Goal: Obtain resource: Download file/media

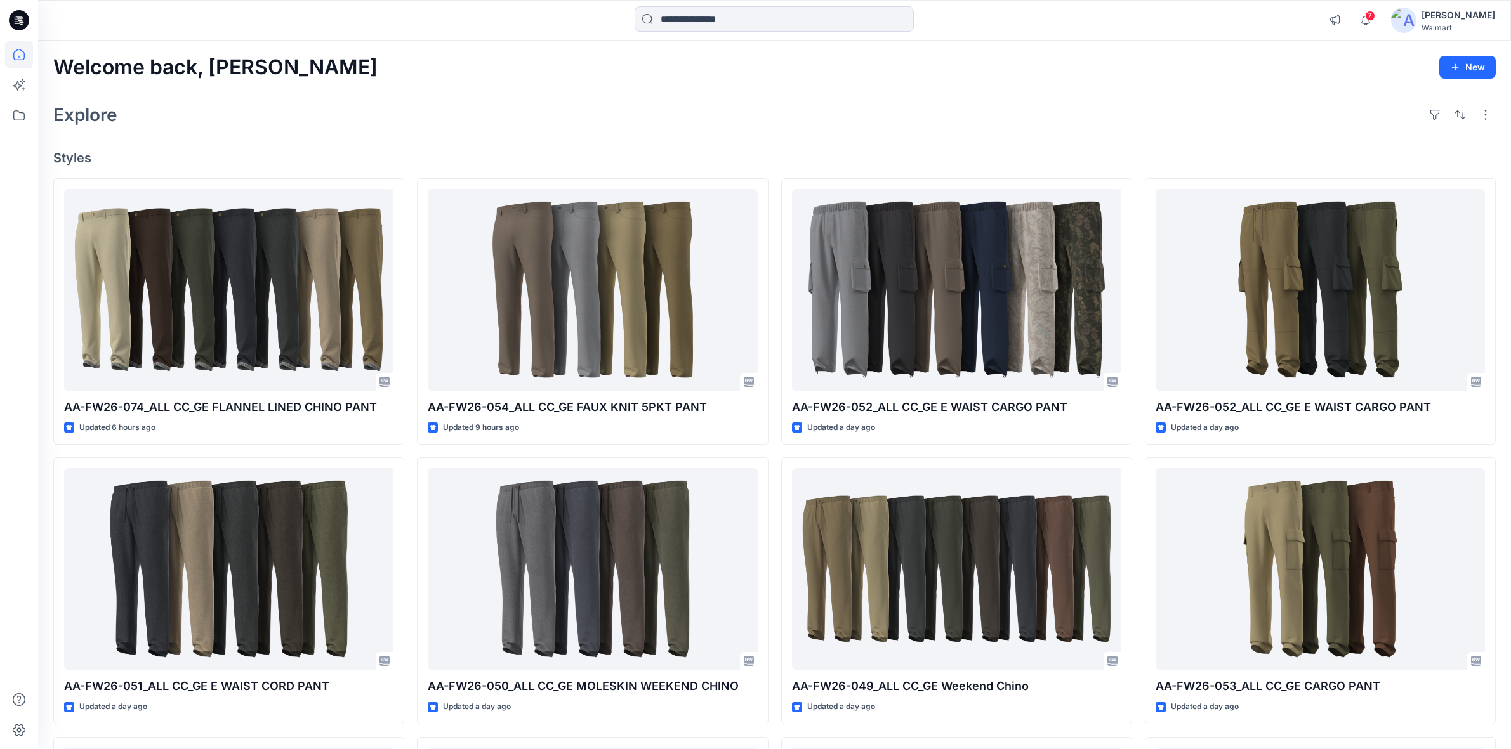
scroll to position [77, 0]
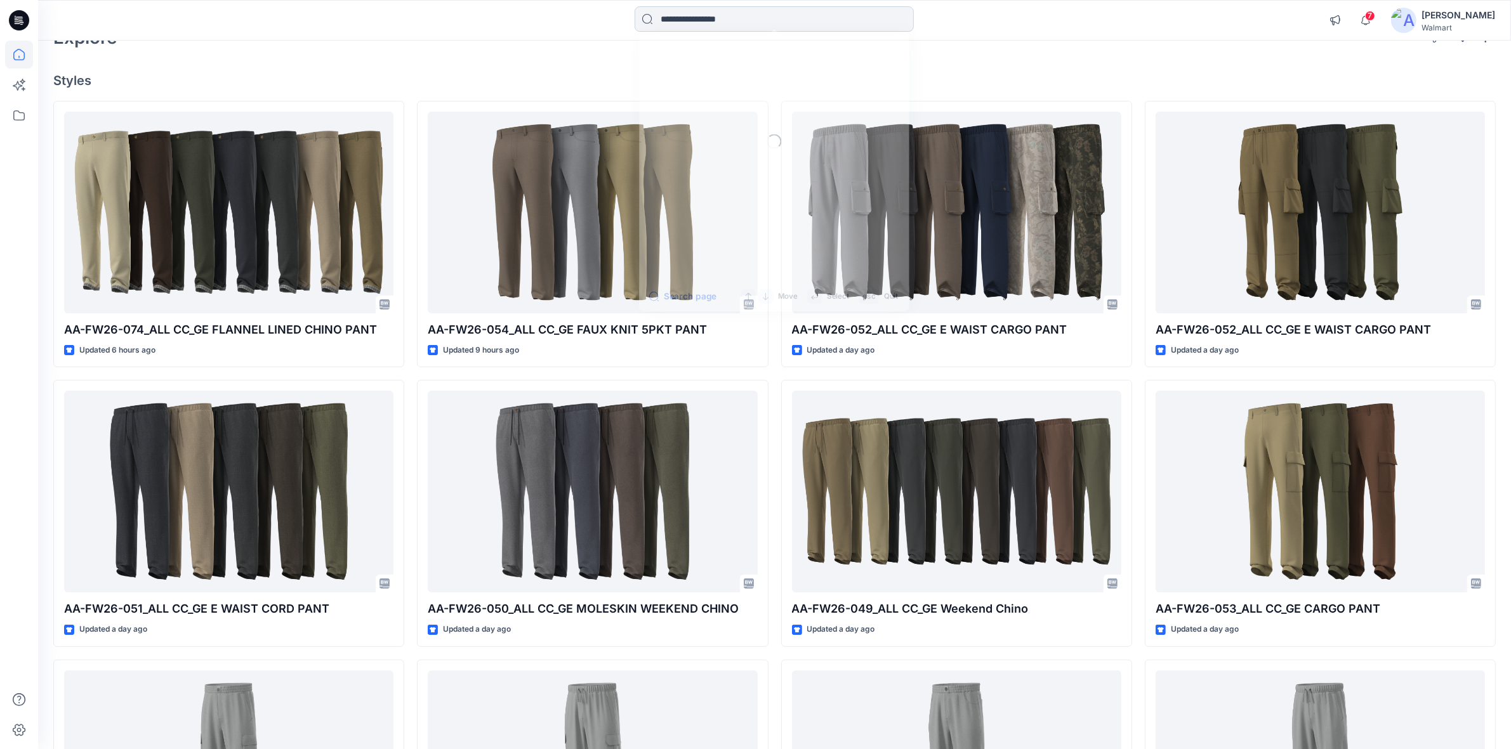
click at [651, 25] on input at bounding box center [773, 18] width 279 height 25
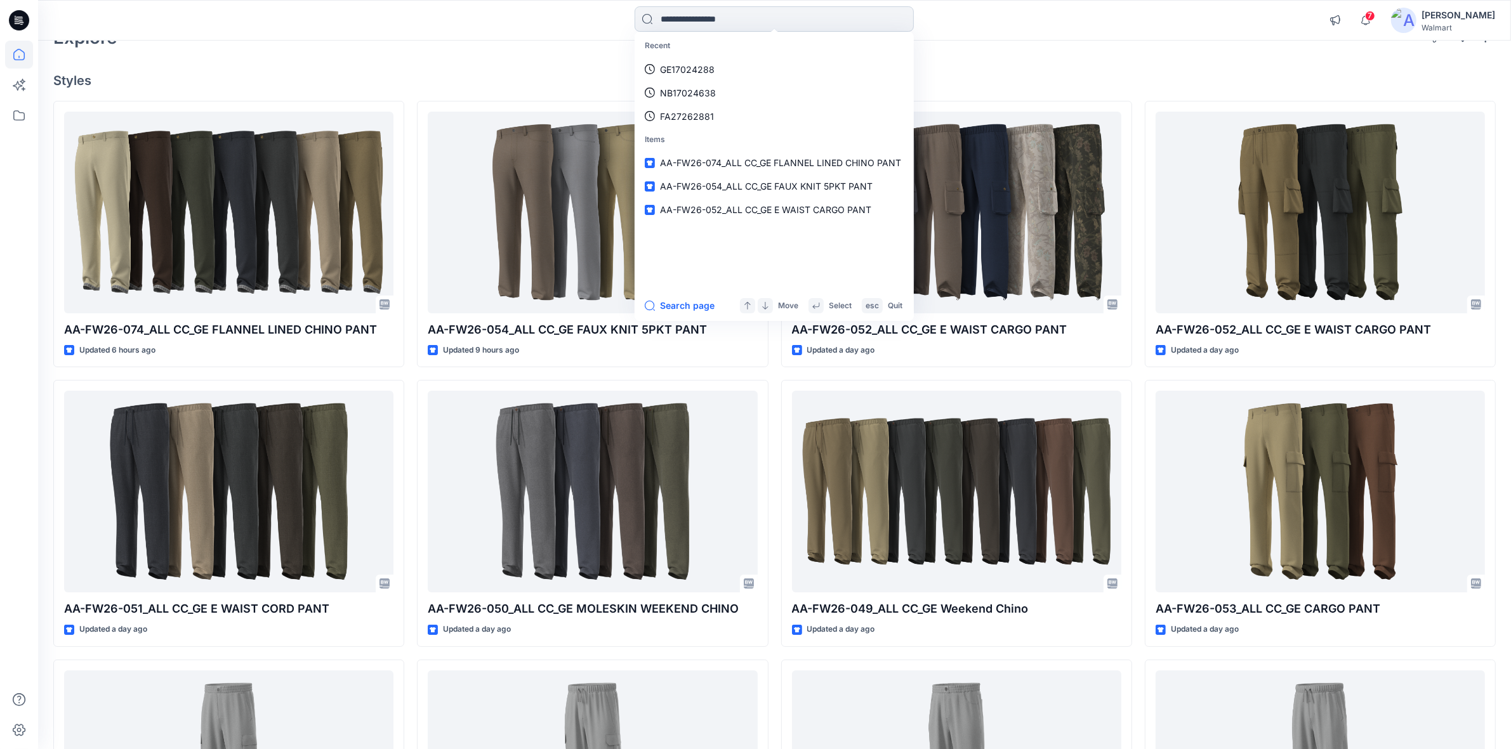
paste input "**********"
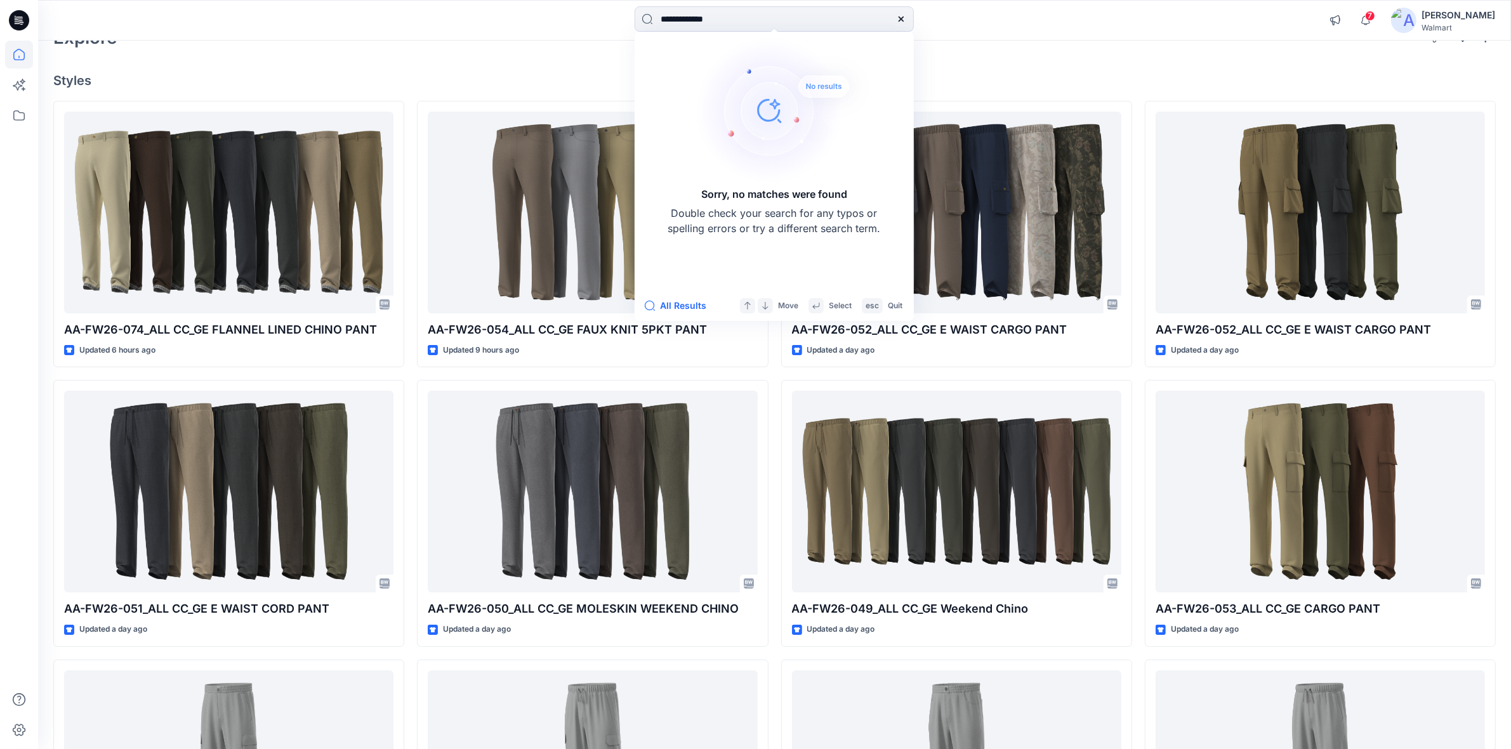
drag, startPoint x: 766, startPoint y: 20, endPoint x: 459, endPoint y: 21, distance: 307.1
click at [458, 21] on div "**********" at bounding box center [774, 20] width 736 height 28
paste input "**********"
drag, startPoint x: 721, startPoint y: 24, endPoint x: 413, endPoint y: 16, distance: 307.8
click at [395, 18] on div "**********" at bounding box center [774, 20] width 1472 height 28
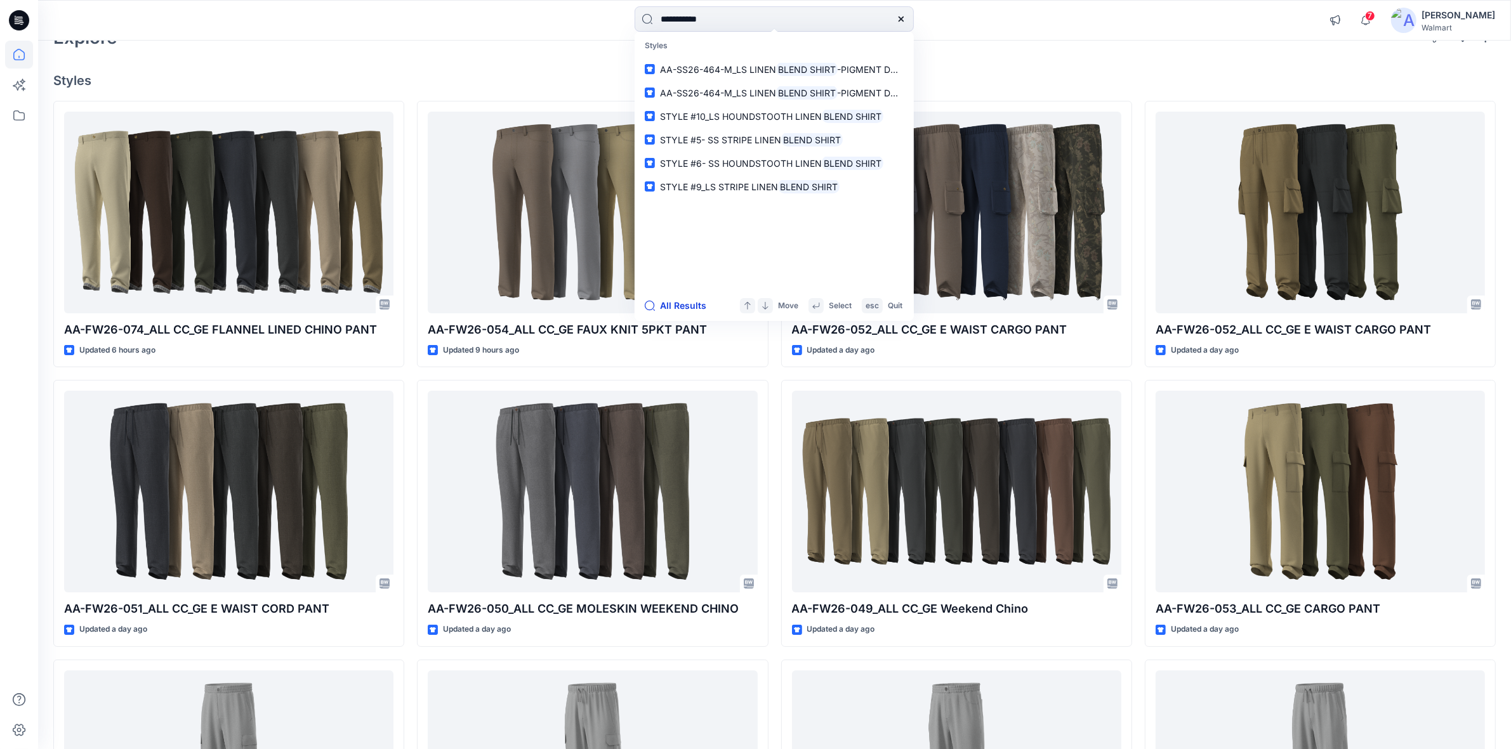
type input "**********"
click at [686, 302] on button "All Results" at bounding box center [680, 305] width 70 height 15
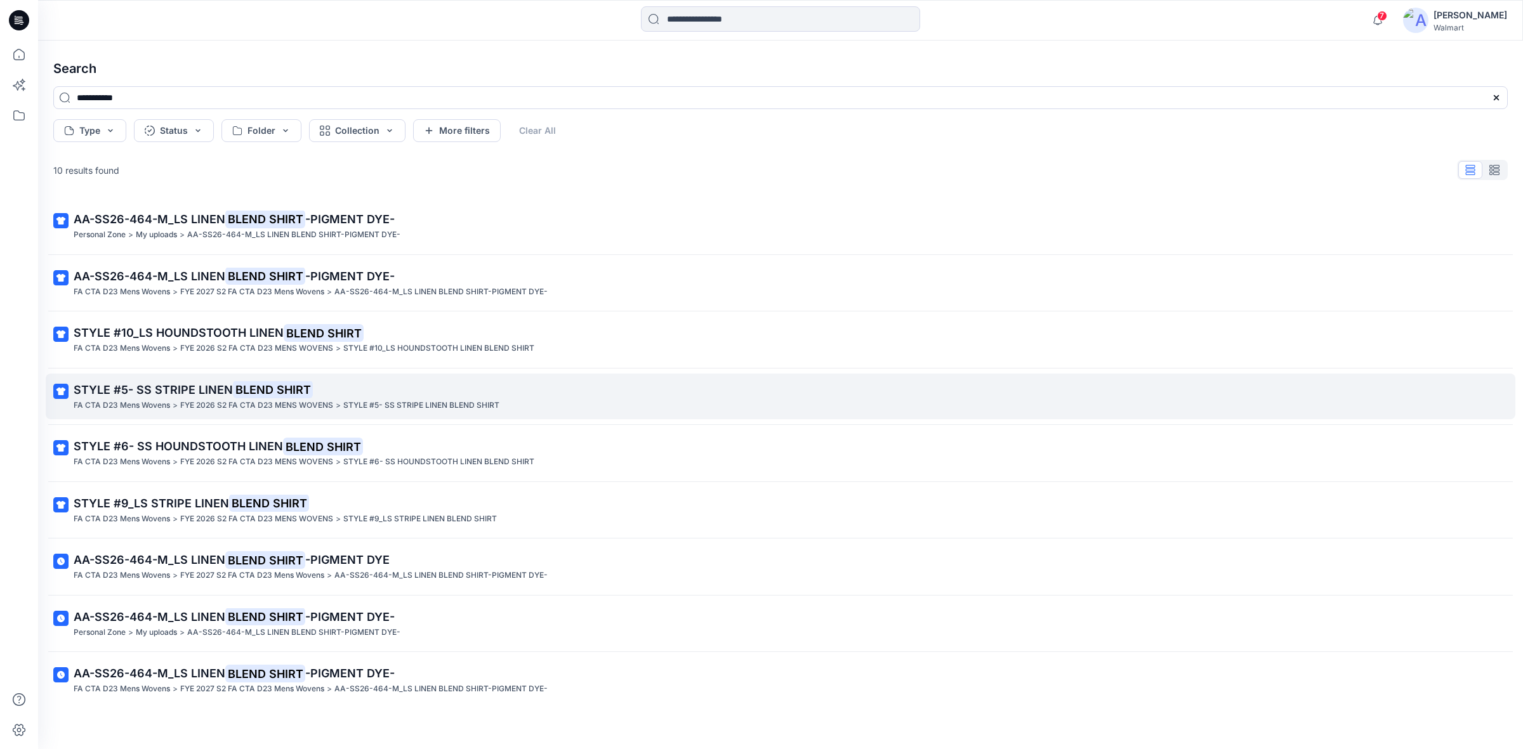
click at [233, 391] on mark "BLEND SHIRT" at bounding box center [273, 390] width 80 height 18
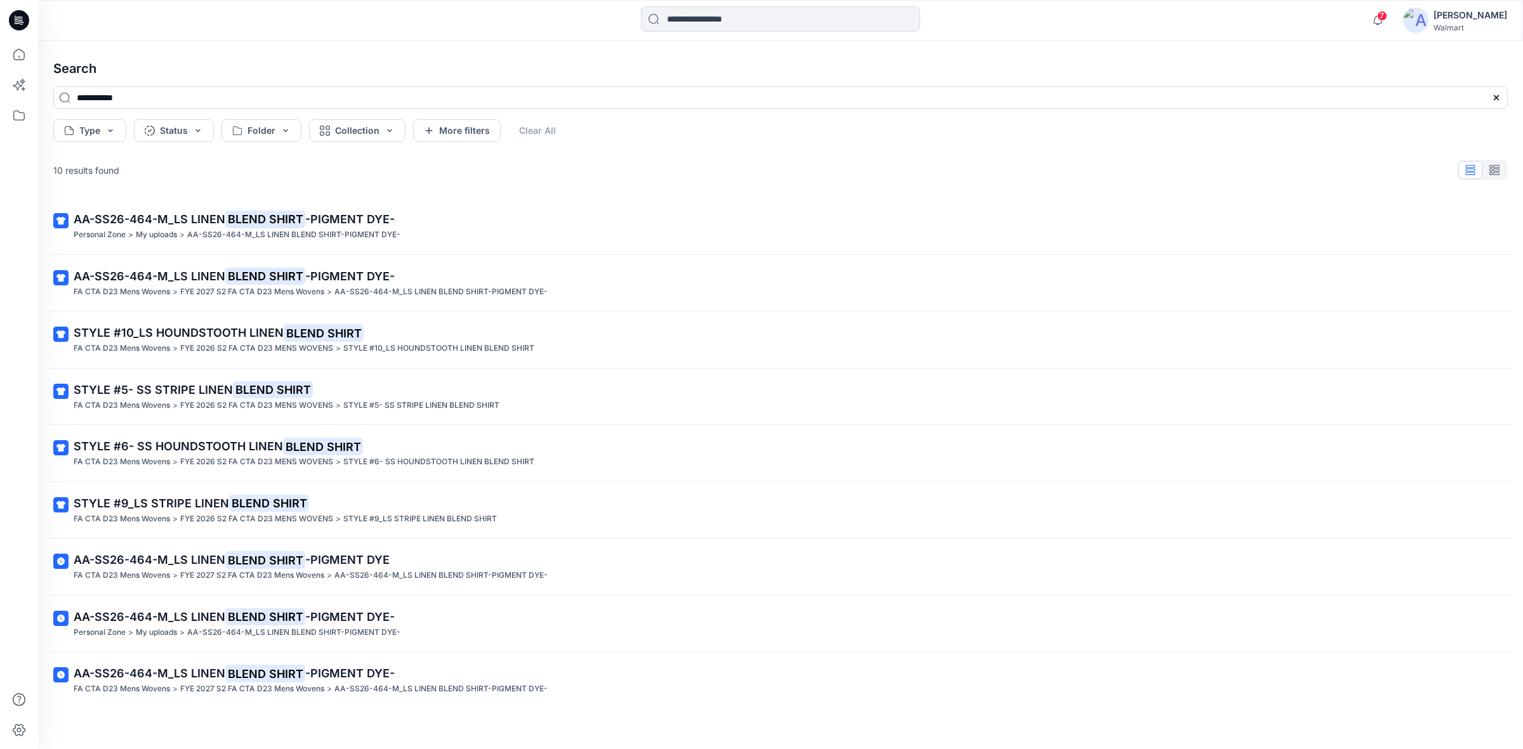
click at [20, 21] on icon at bounding box center [19, 20] width 20 height 20
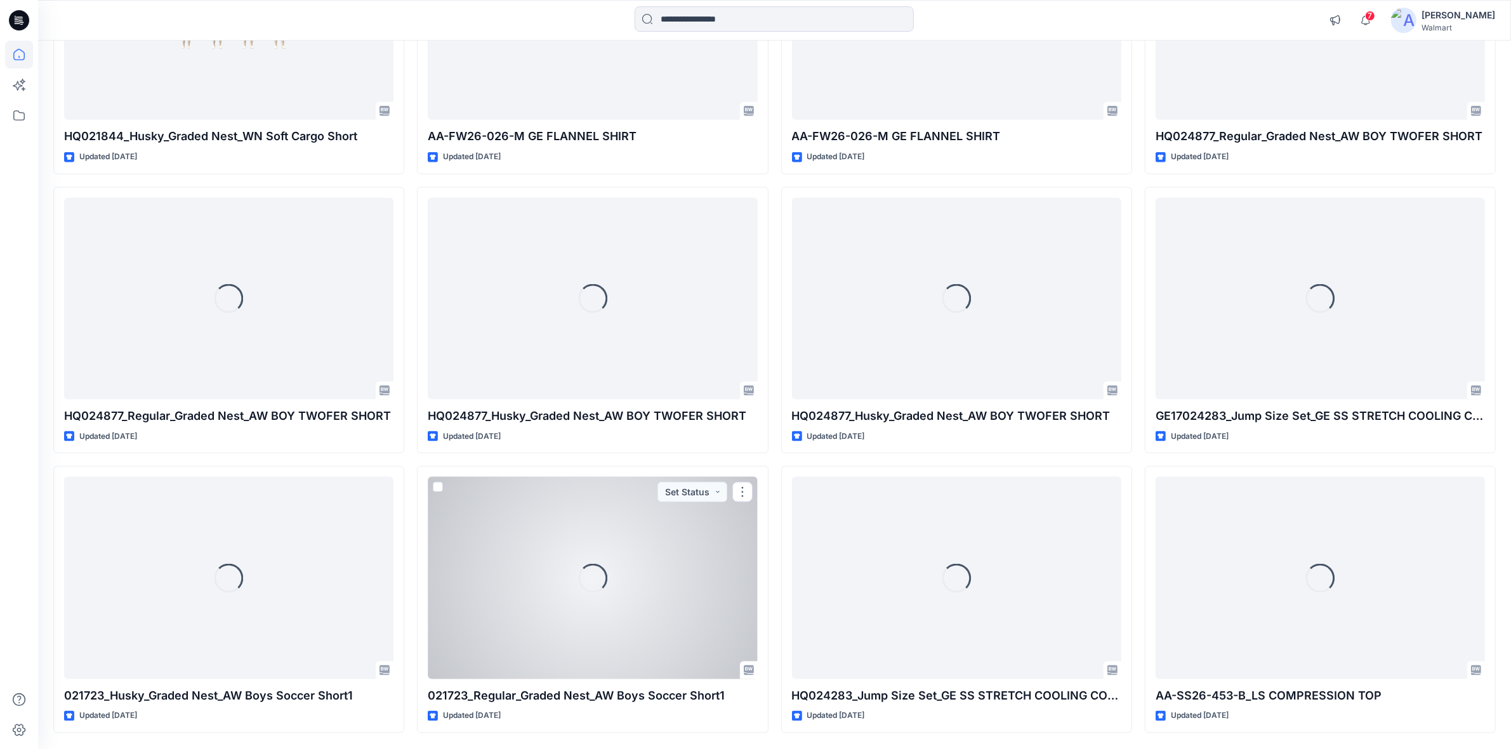
scroll to position [1993, 0]
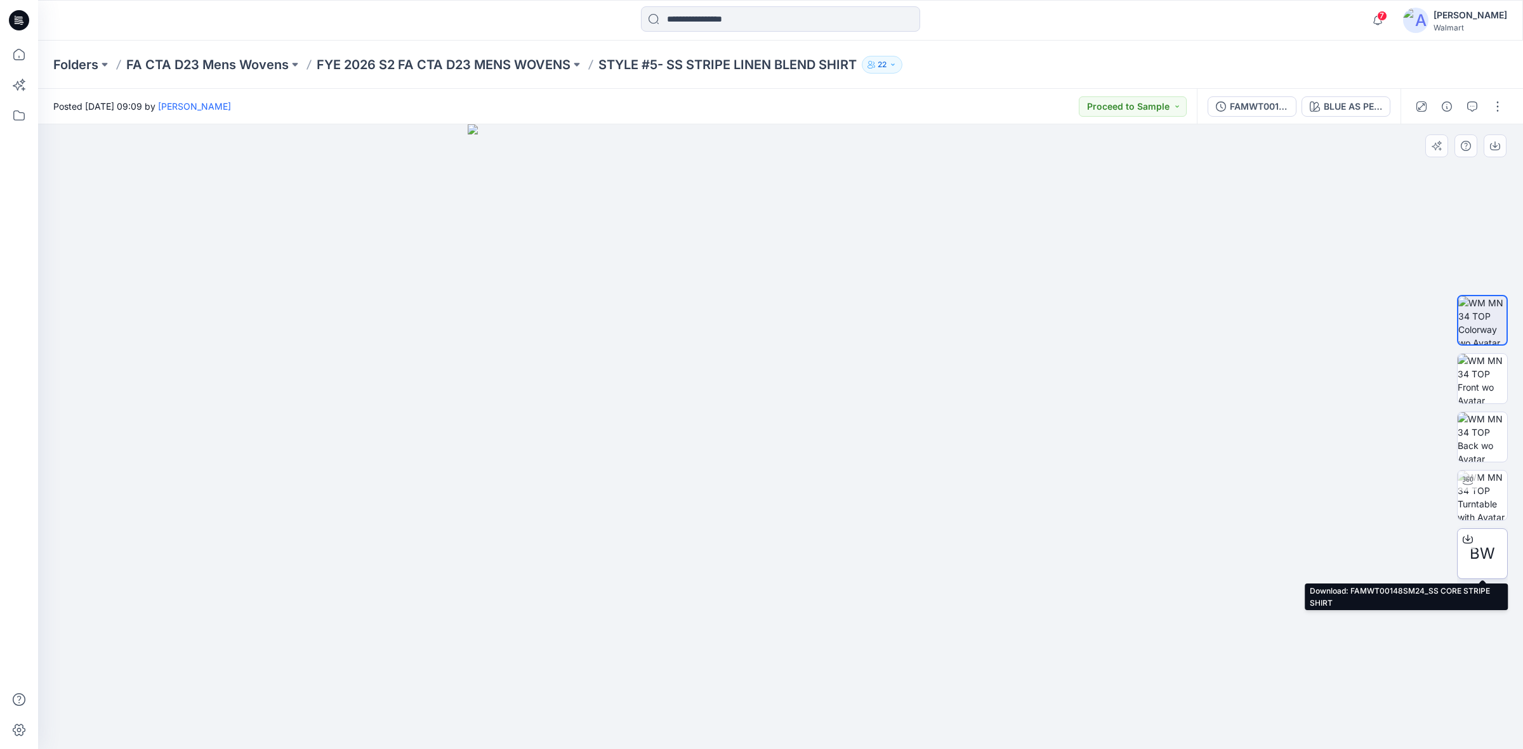
click at [1477, 551] on span "BW" at bounding box center [1481, 553] width 25 height 23
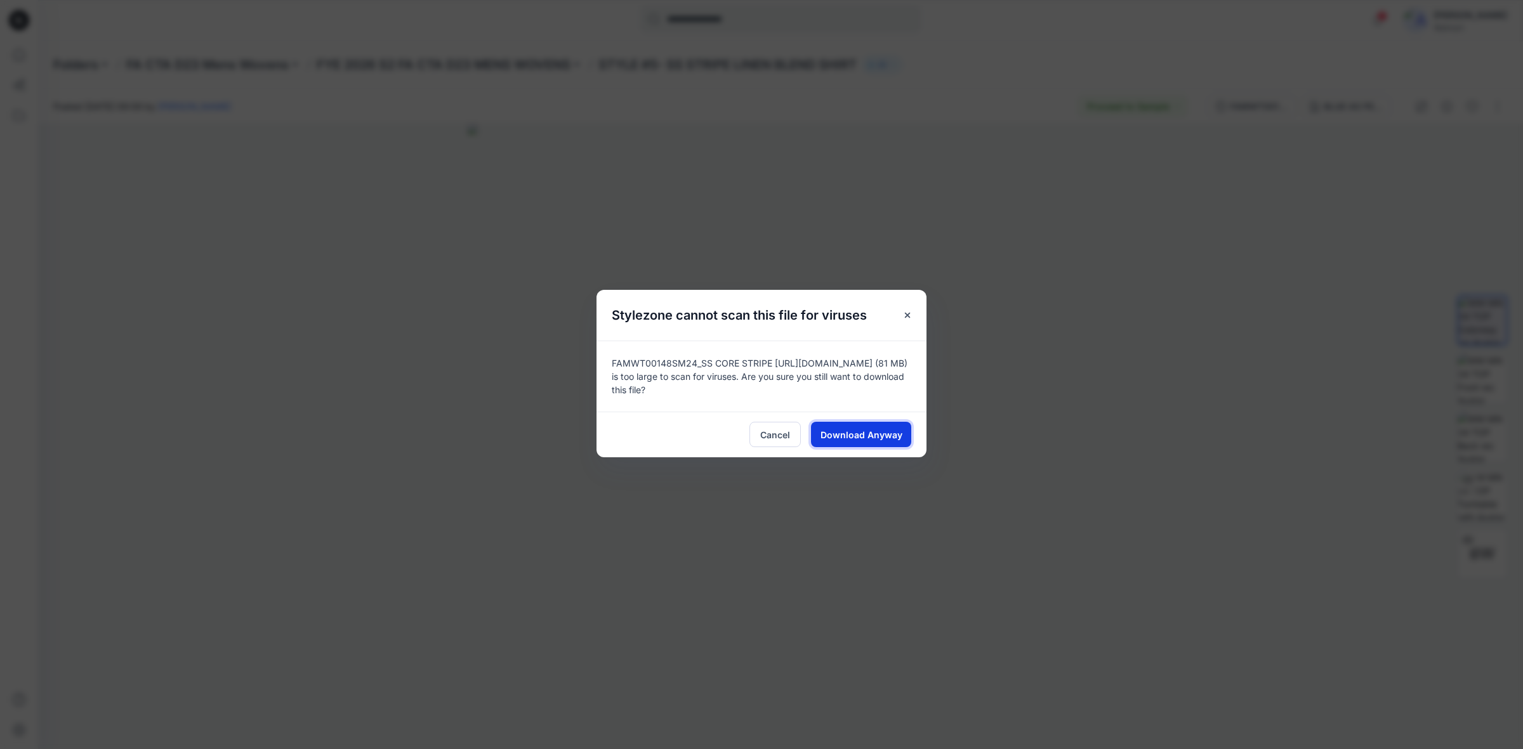
click at [883, 430] on span "Download Anyway" at bounding box center [861, 434] width 82 height 13
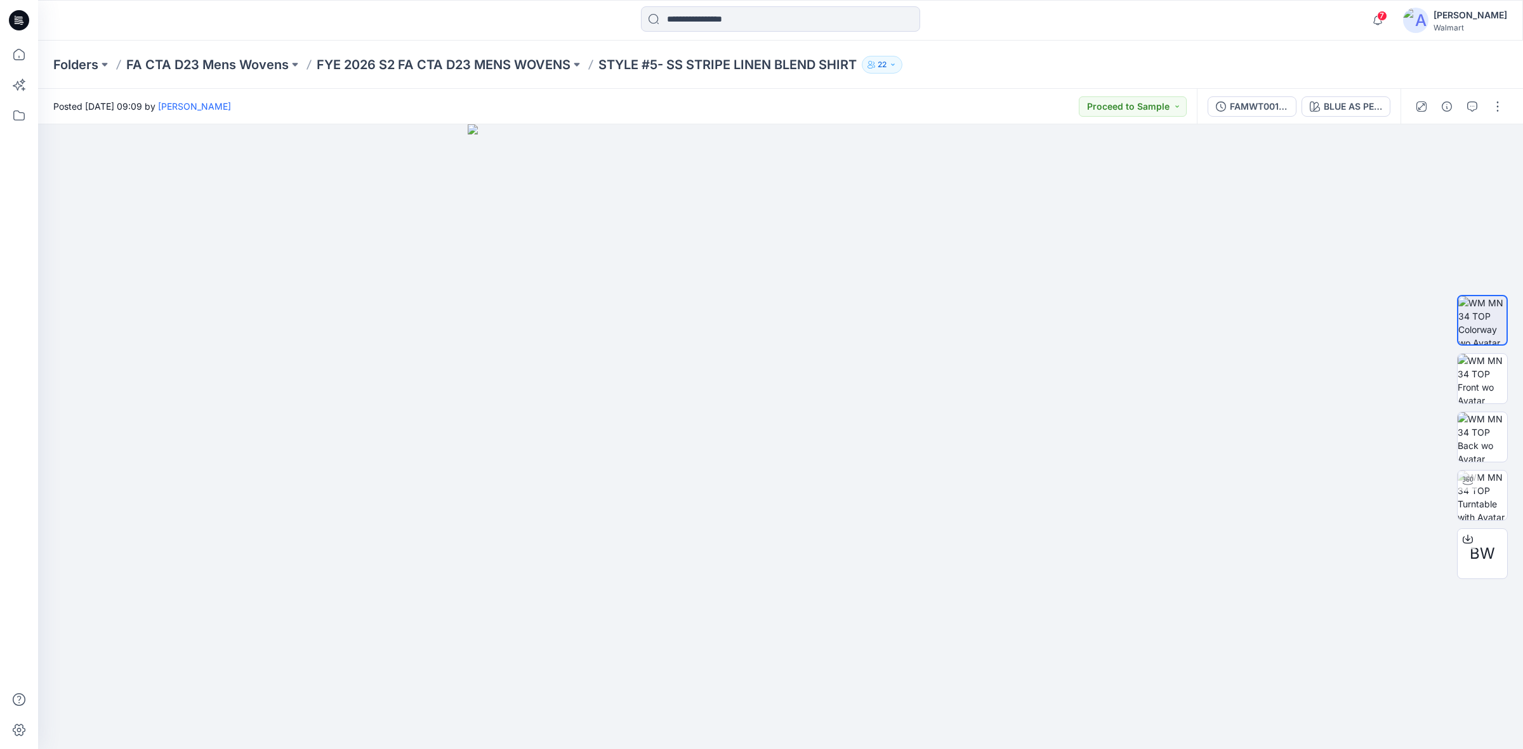
click at [1206, 44] on div "Folders FA CTA D23 Mens Wovens FYE 2026 S2 FA CTA D23 MENS WOVENS STYLE #5- SS …" at bounding box center [780, 65] width 1485 height 48
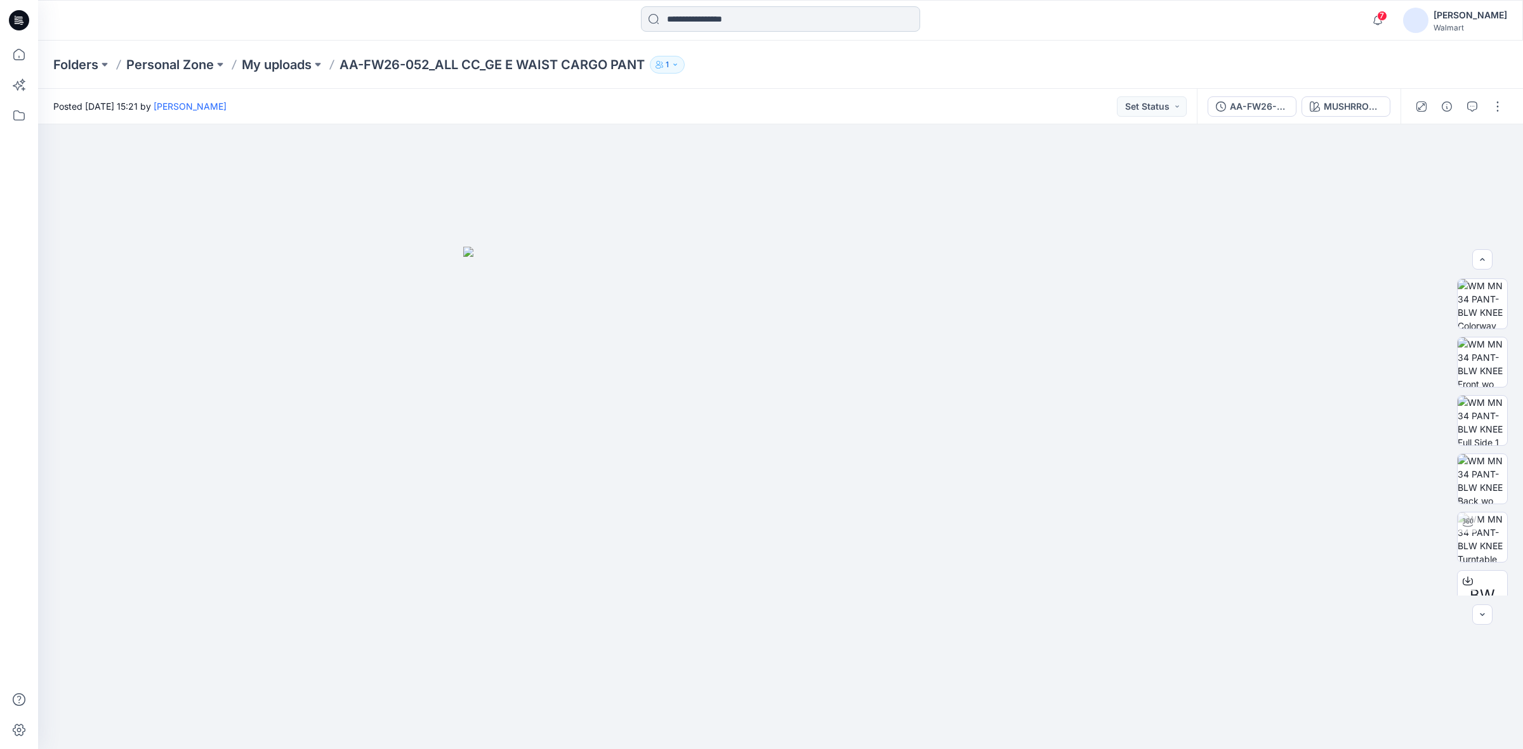
scroll to position [83, 0]
click at [698, 24] on input at bounding box center [780, 18] width 279 height 25
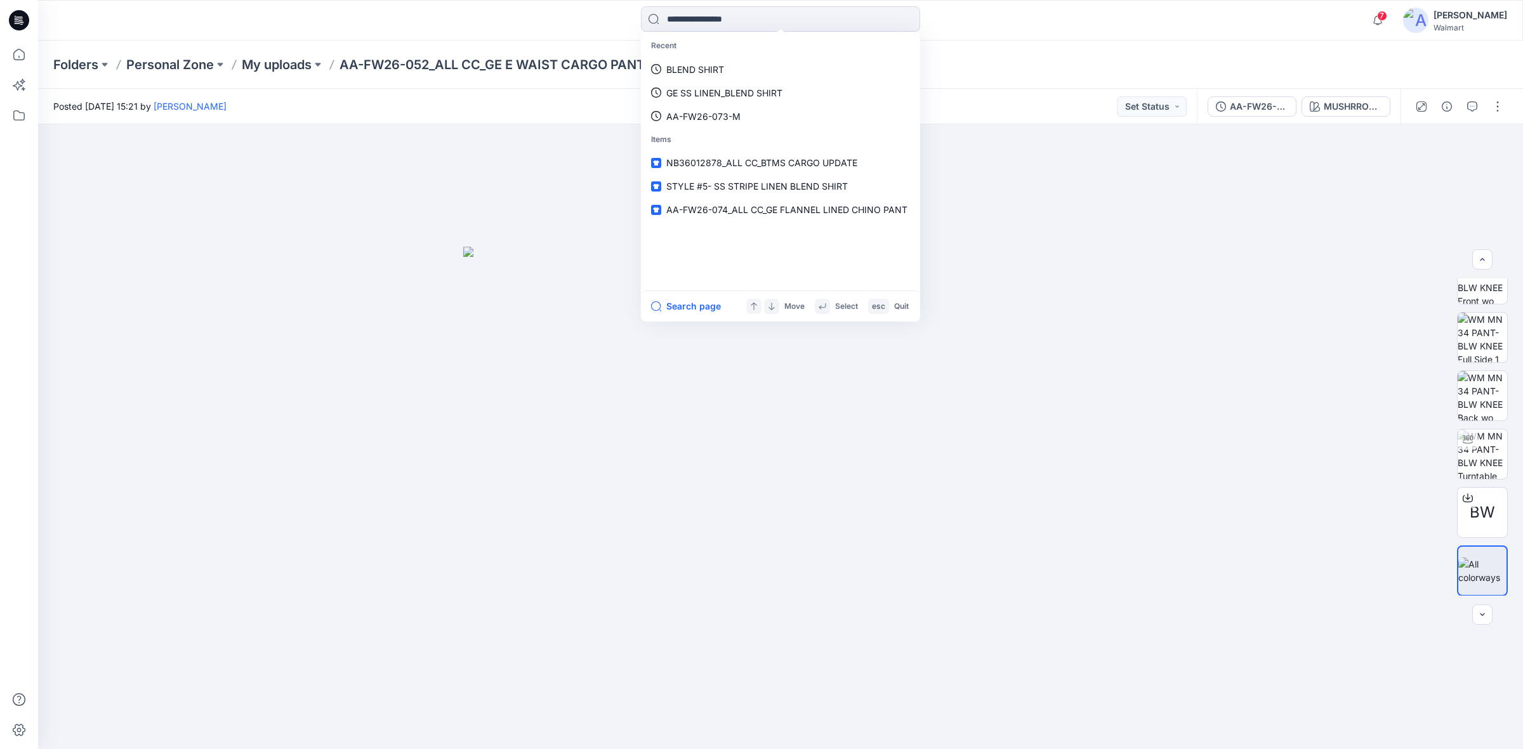
click at [29, 14] on div at bounding box center [19, 20] width 41 height 41
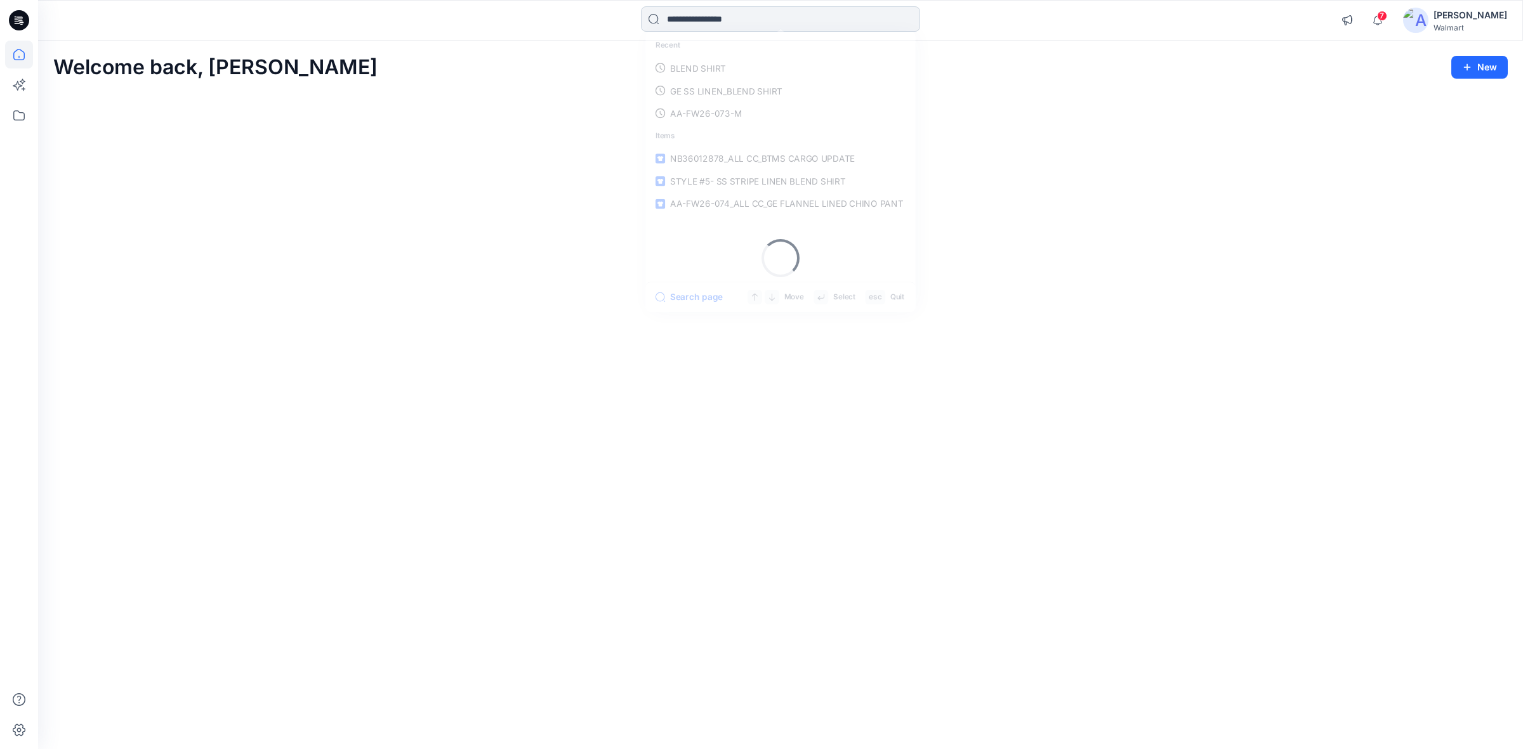
click at [702, 16] on input at bounding box center [780, 18] width 279 height 25
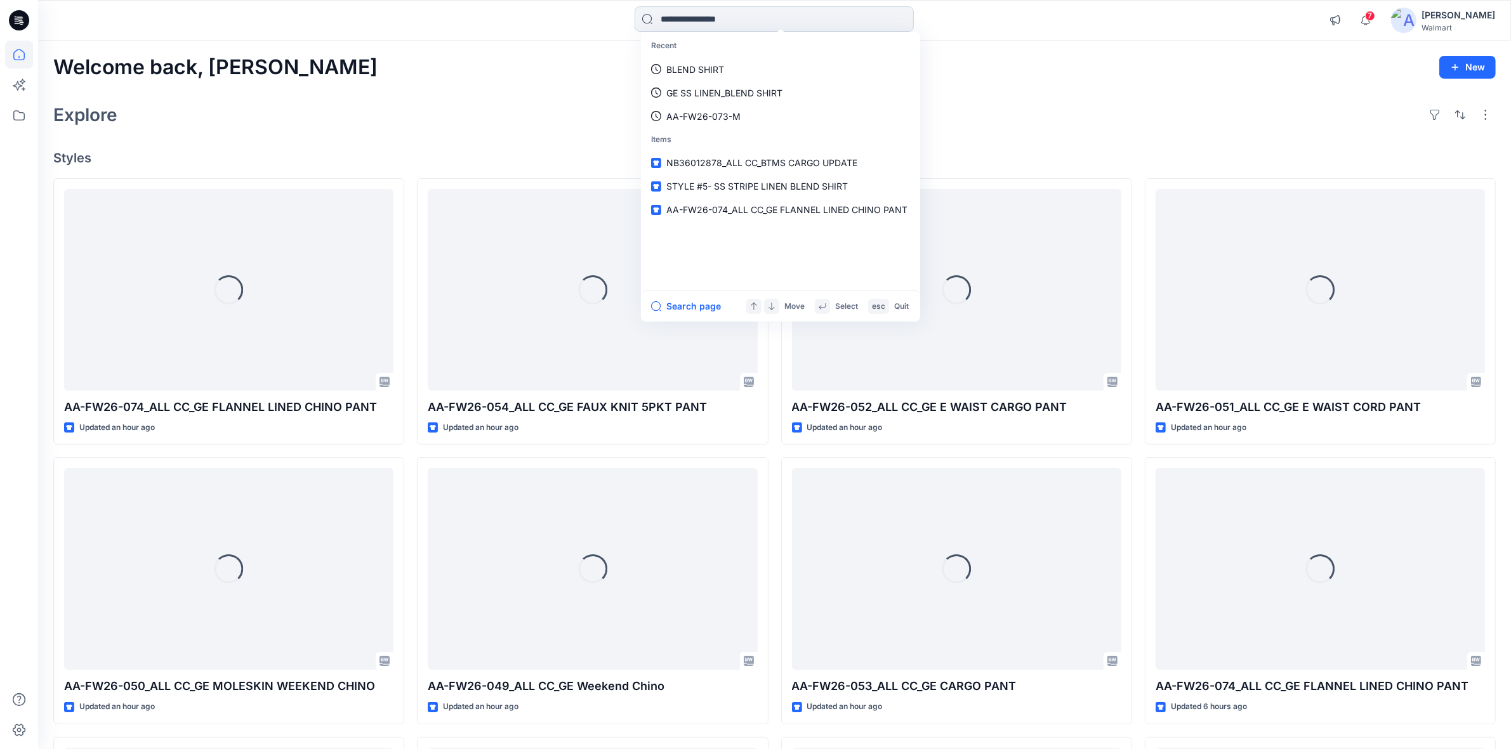
paste input "**********"
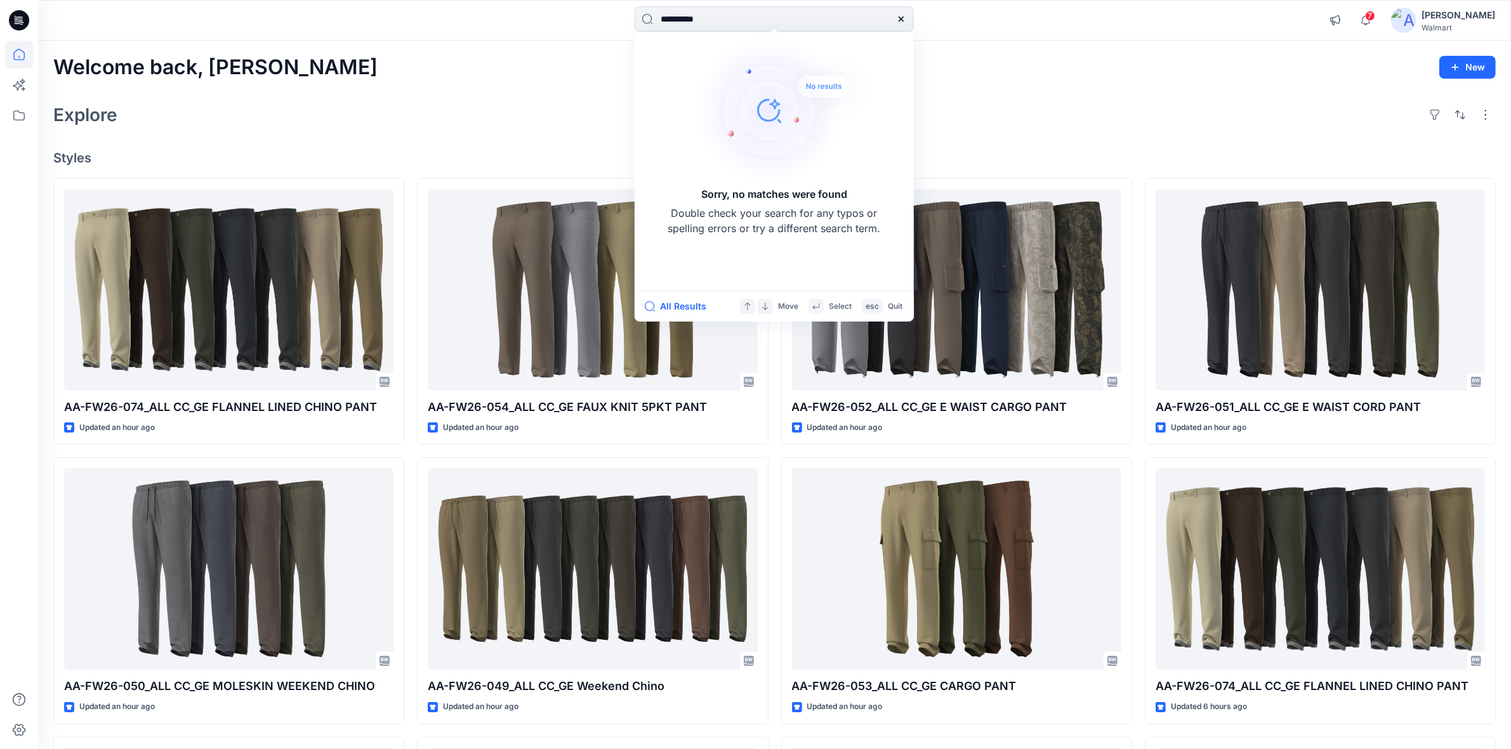
drag, startPoint x: 671, startPoint y: 19, endPoint x: 617, endPoint y: 19, distance: 54.6
click at [617, 19] on div "**********" at bounding box center [774, 20] width 736 height 28
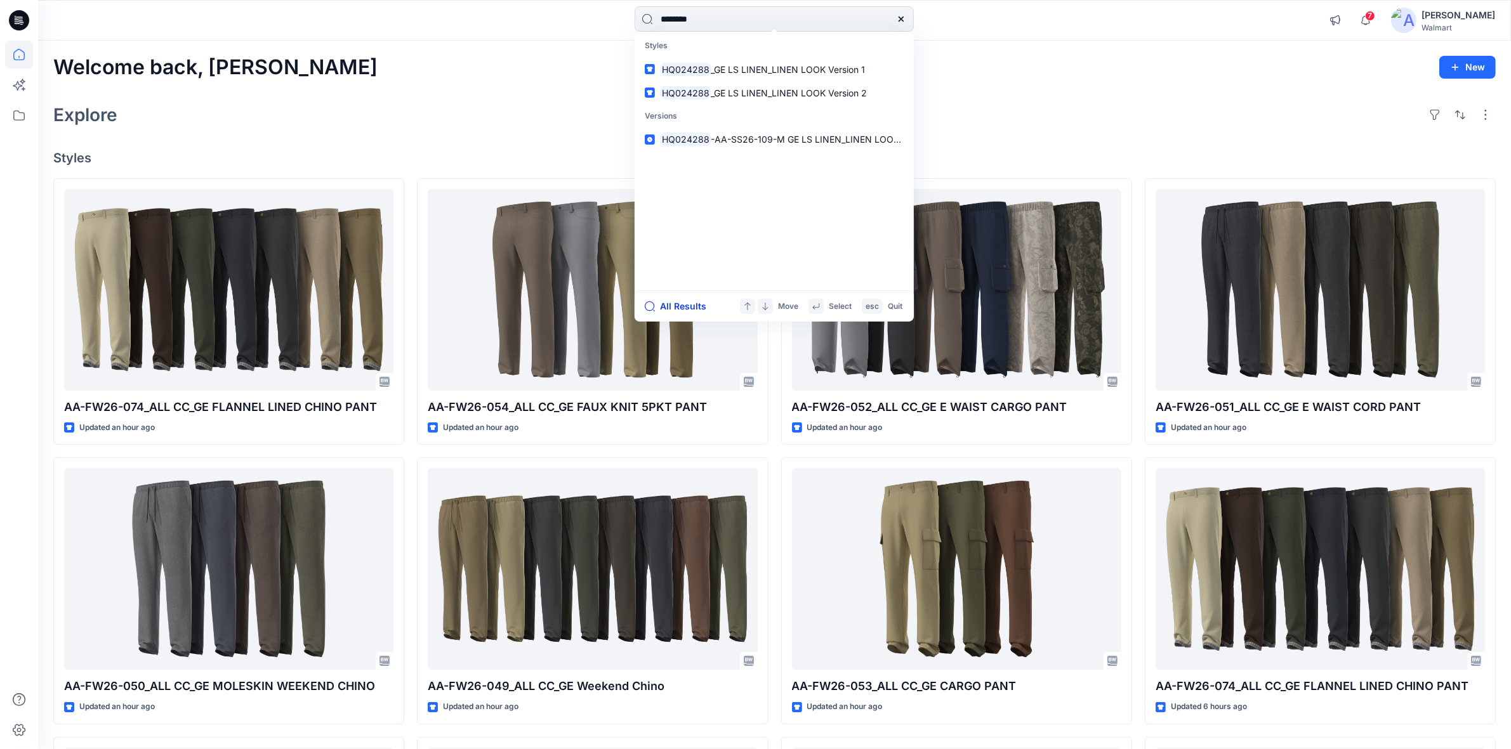
type input "********"
click at [687, 305] on button "All Results" at bounding box center [680, 306] width 70 height 15
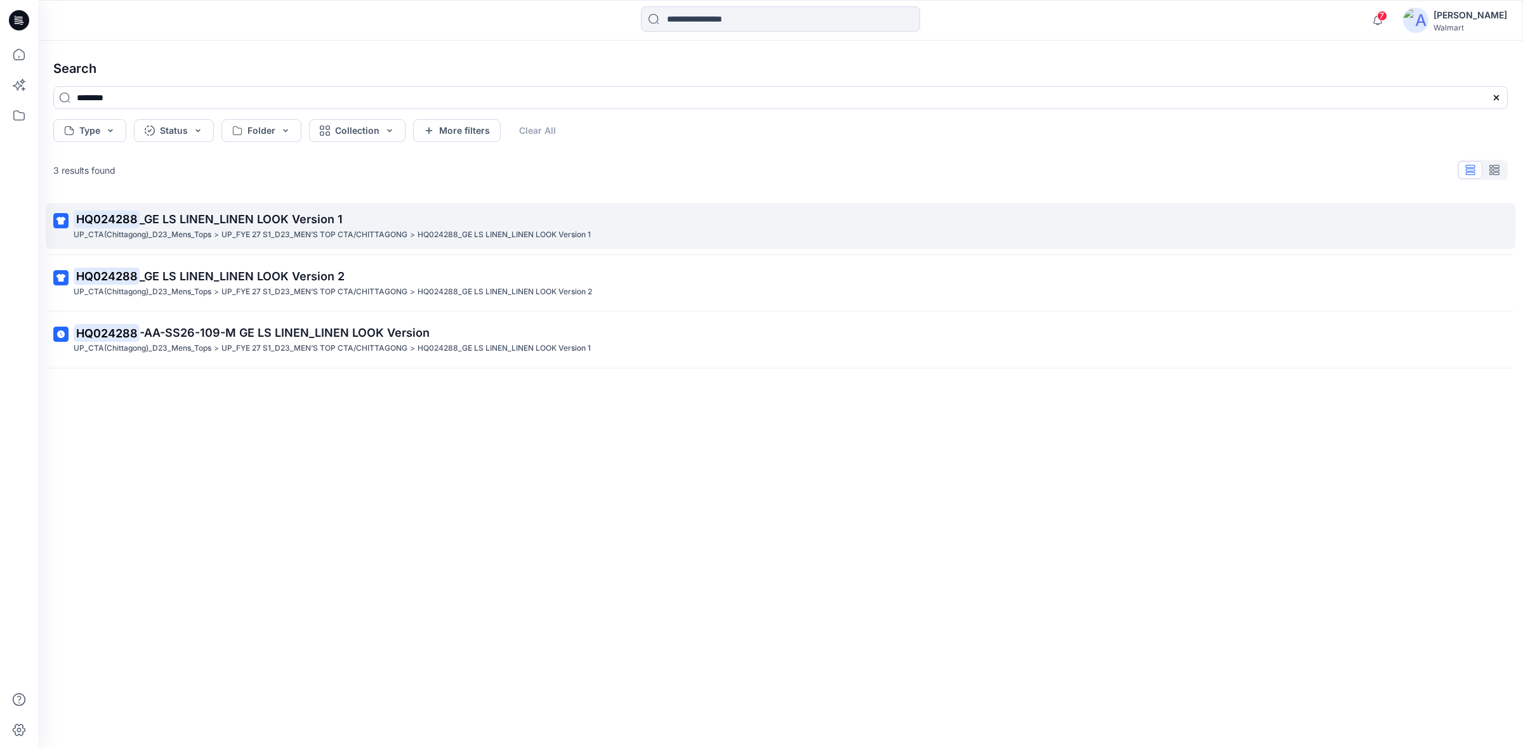
click at [263, 220] on span "_GE LS LINEN_LINEN LOOK Version 1" at bounding box center [241, 219] width 203 height 13
click at [220, 214] on span "_GE LS LINEN_LINEN LOOK Version 1" at bounding box center [241, 219] width 203 height 13
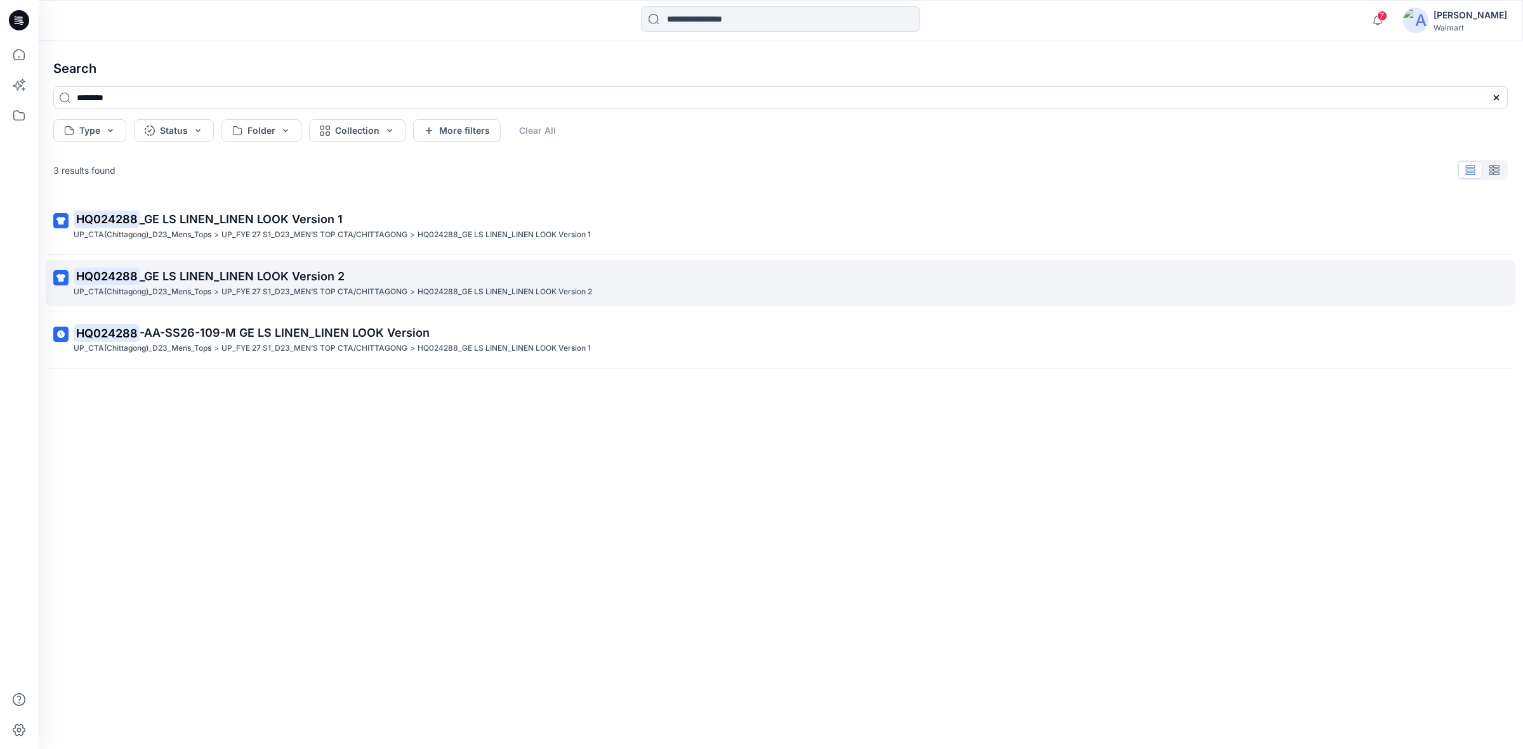
click at [216, 278] on span "_GE LS LINEN_LINEN LOOK Version 2" at bounding box center [242, 276] width 205 height 13
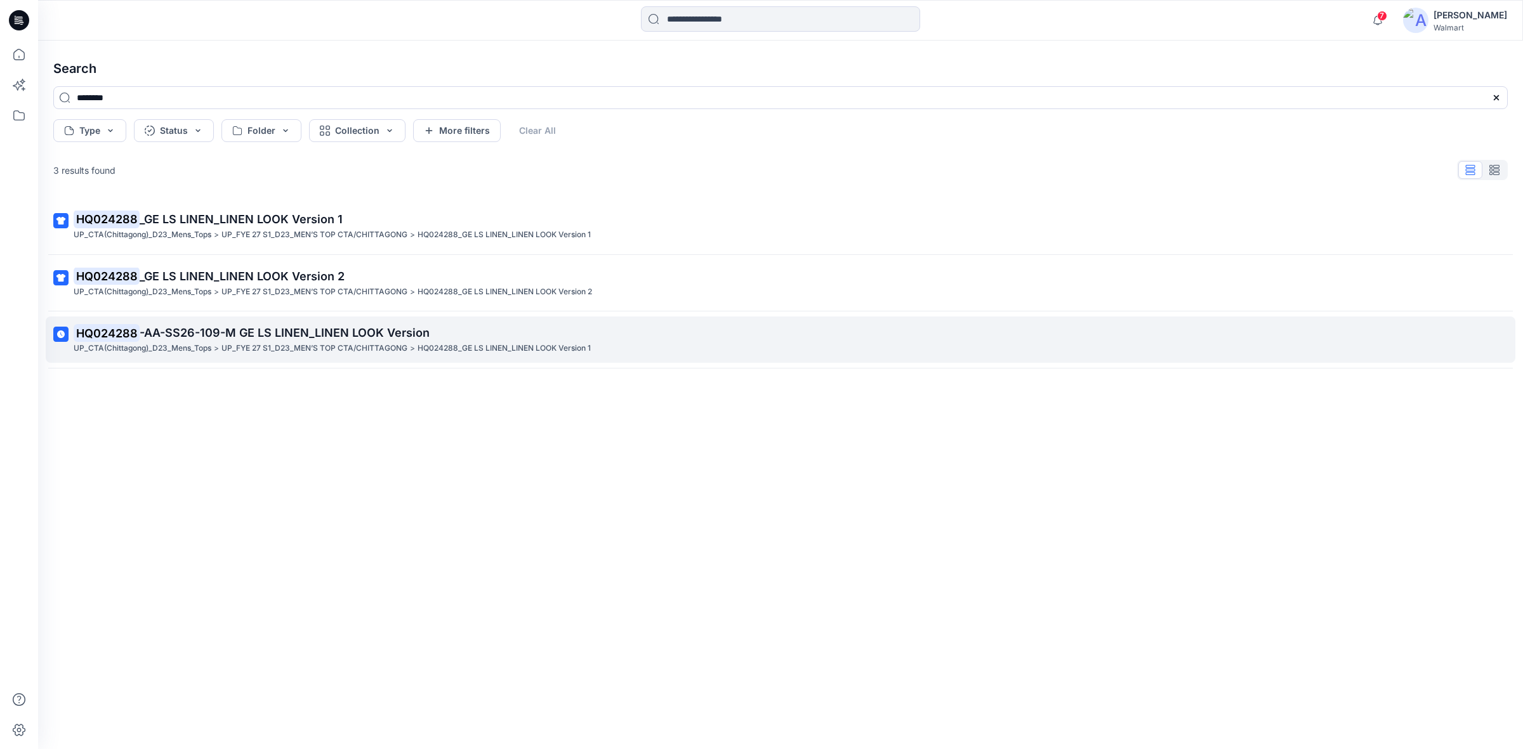
click at [213, 331] on span "-AA-SS26-109-M GE LS LINEN_LINEN LOOK Version" at bounding box center [285, 332] width 290 height 13
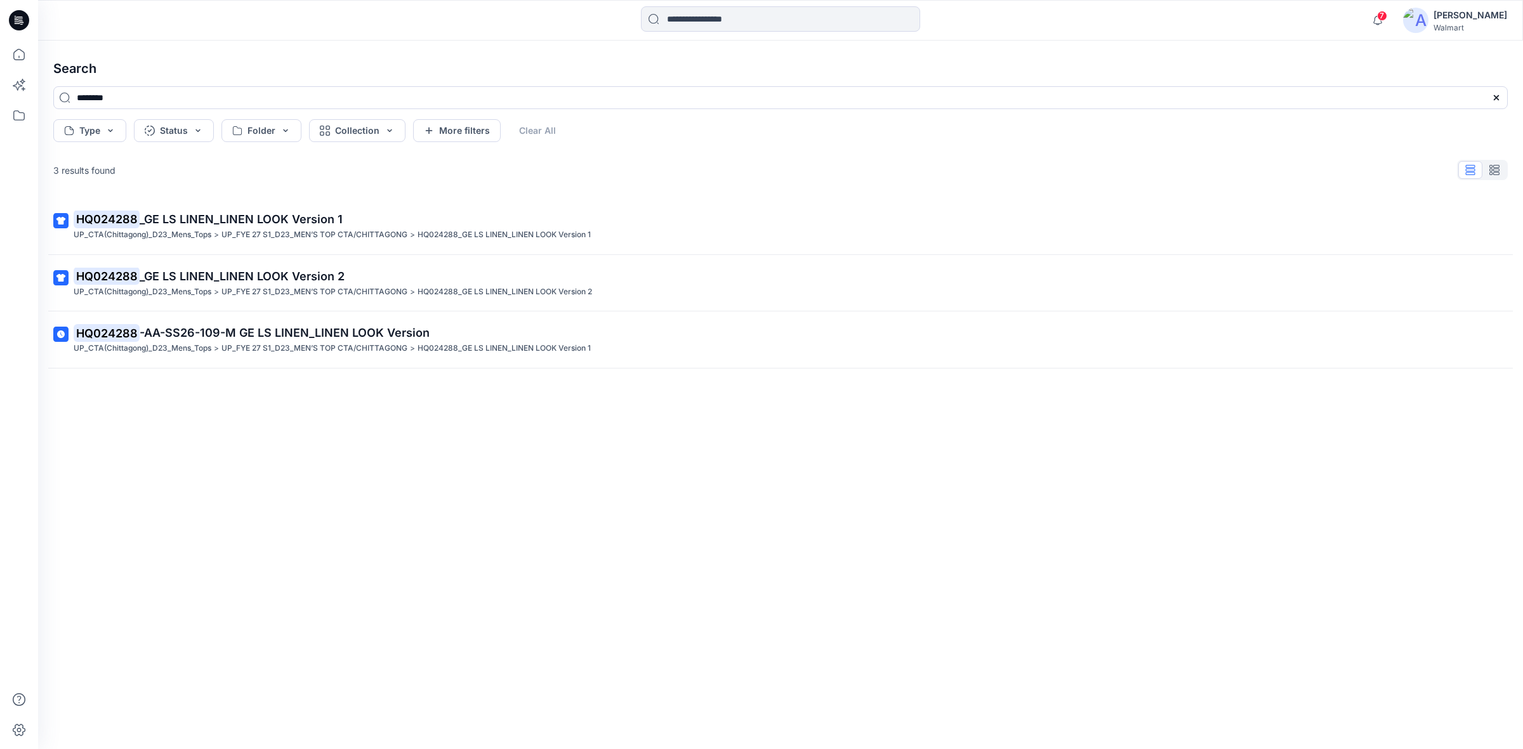
click at [293, 230] on p "UP_FYE 27 S1_D23_MEN’S TOP CTA/CHITTAGONG" at bounding box center [314, 234] width 186 height 13
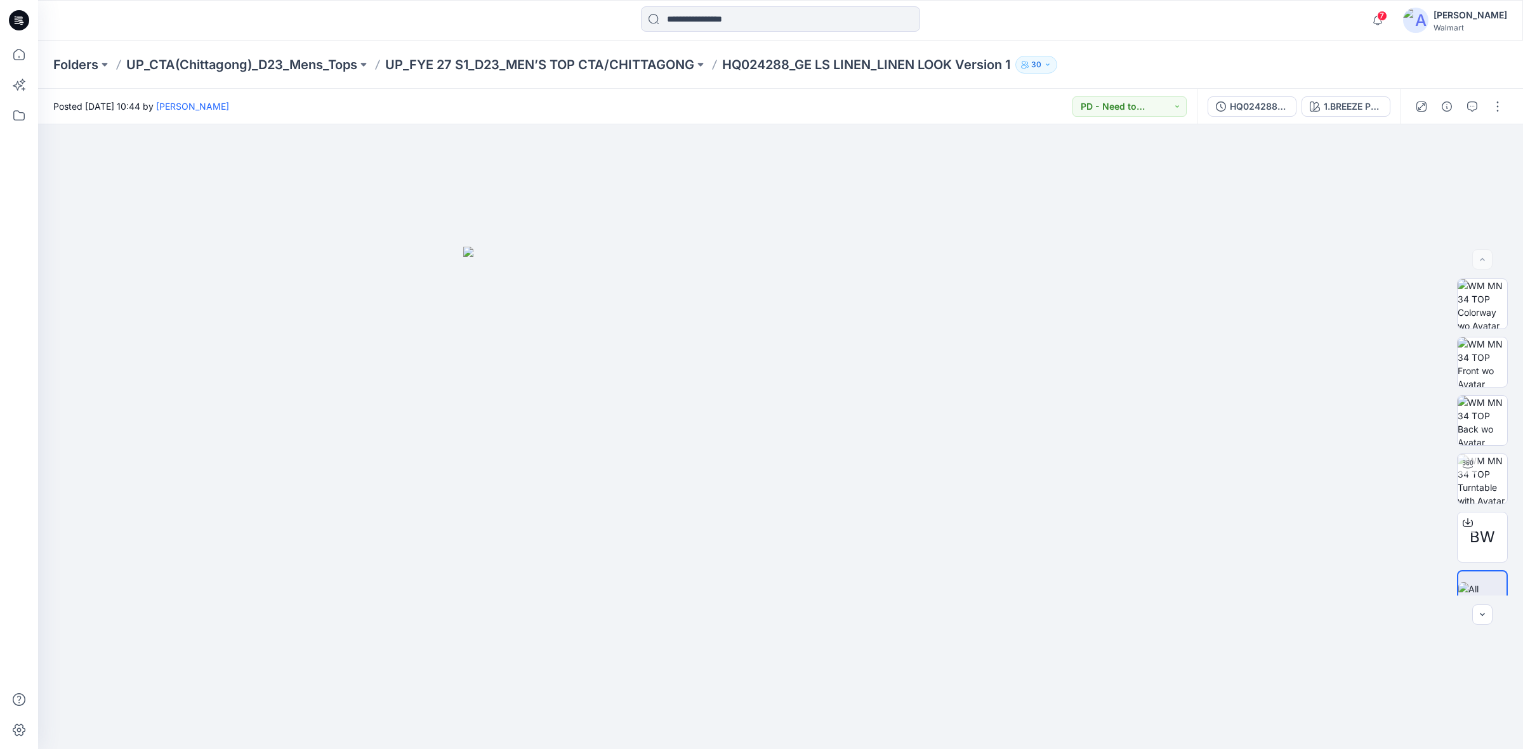
click at [1174, 34] on div "7 Notifications Your style AA-FW26-074_ALL CC_GE FLANNEL LINED CHINO PANT is re…" at bounding box center [780, 20] width 1484 height 28
click at [619, 68] on p "UP_FYE 27 S1_D23_MEN’S TOP CTA/CHITTAGONG" at bounding box center [539, 65] width 309 height 18
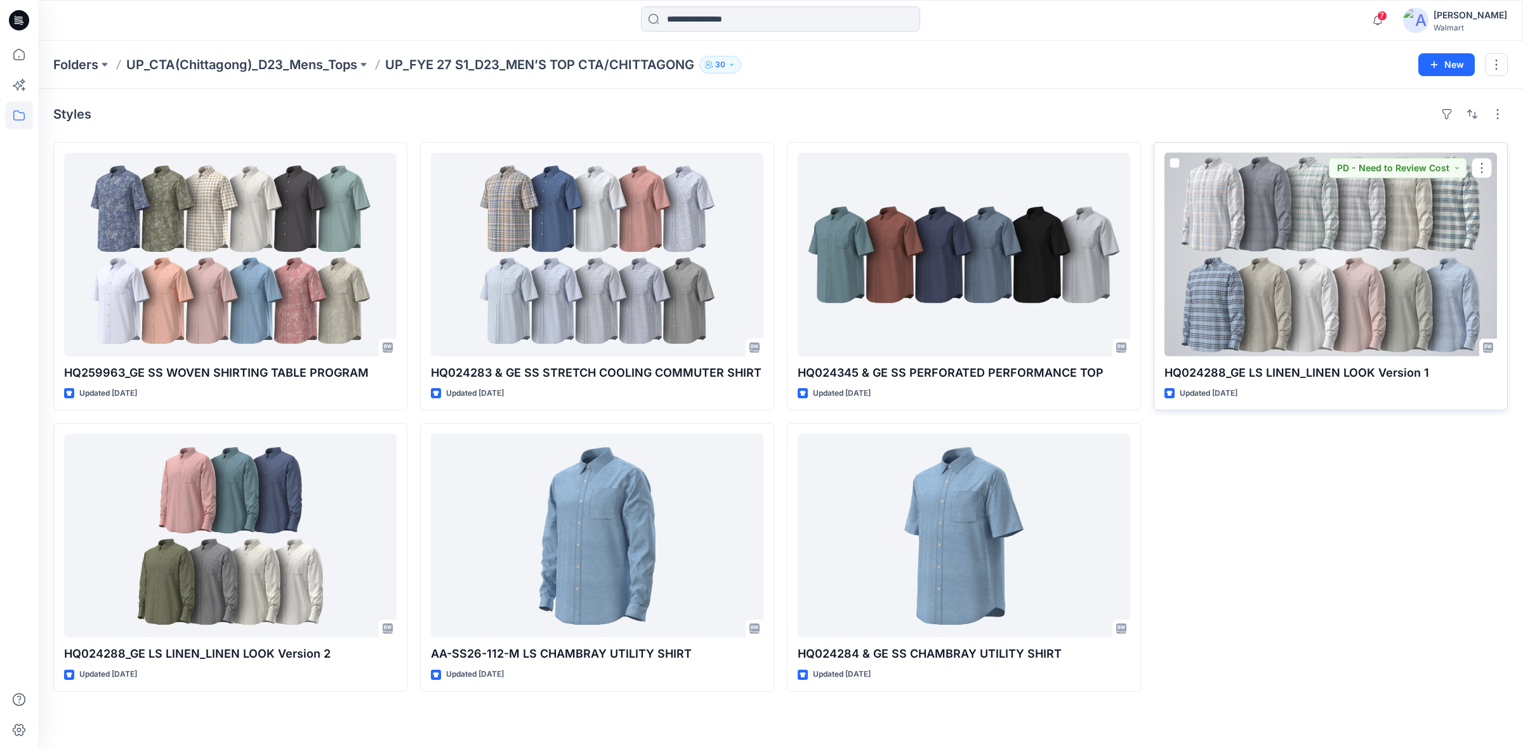
click at [1262, 243] on div at bounding box center [1330, 255] width 332 height 204
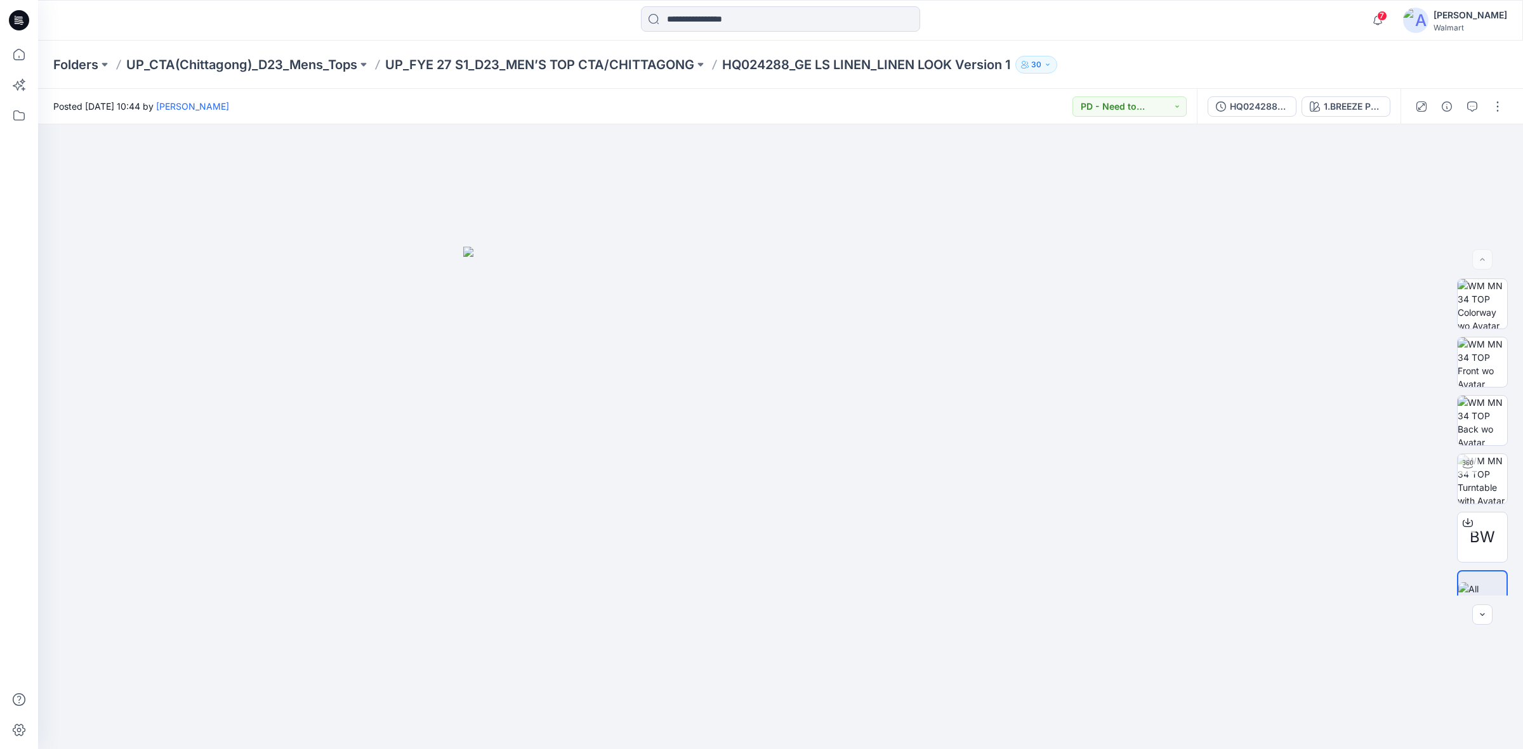
click at [1032, 19] on div at bounding box center [780, 20] width 742 height 28
click at [1461, 528] on div at bounding box center [1467, 523] width 20 height 20
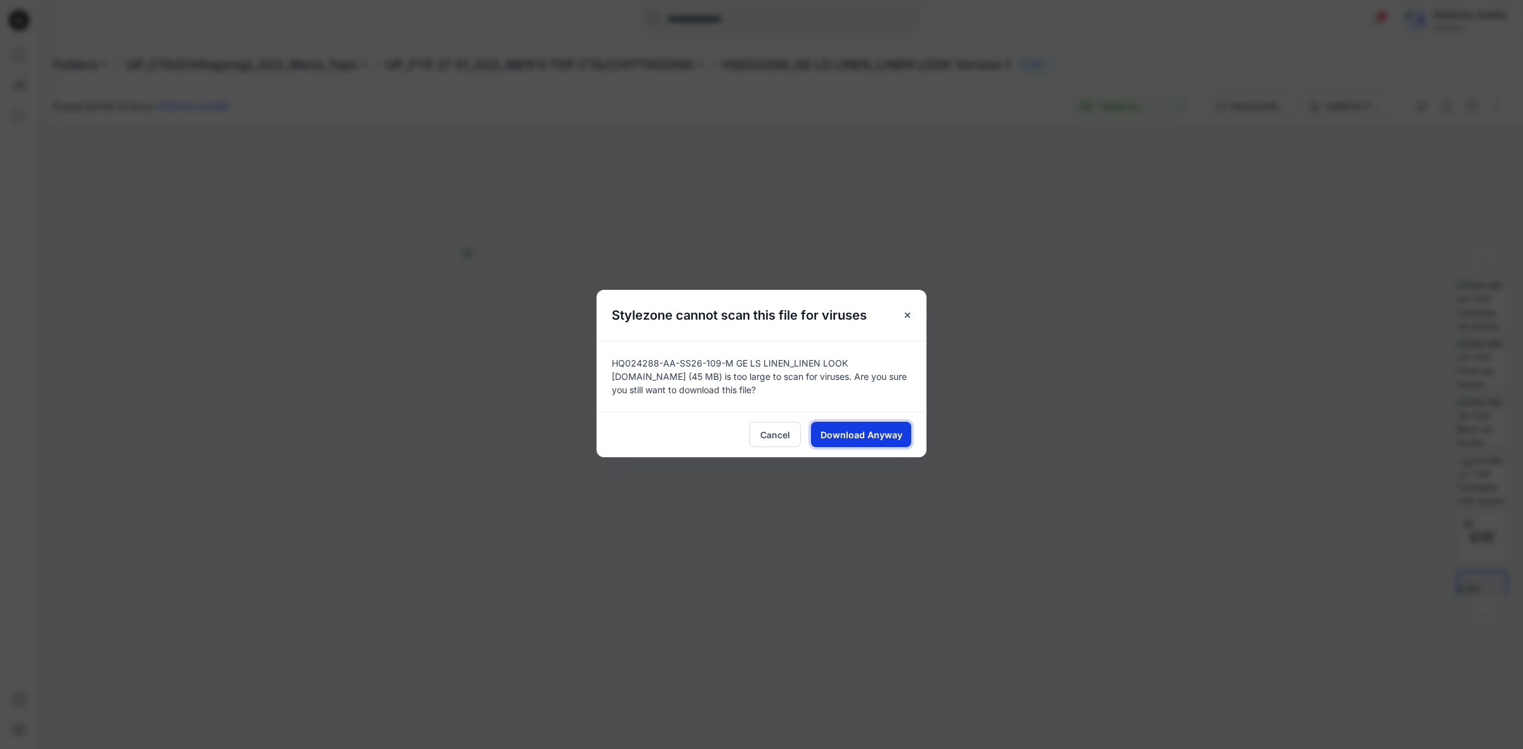
click at [841, 428] on span "Download Anyway" at bounding box center [861, 434] width 82 height 13
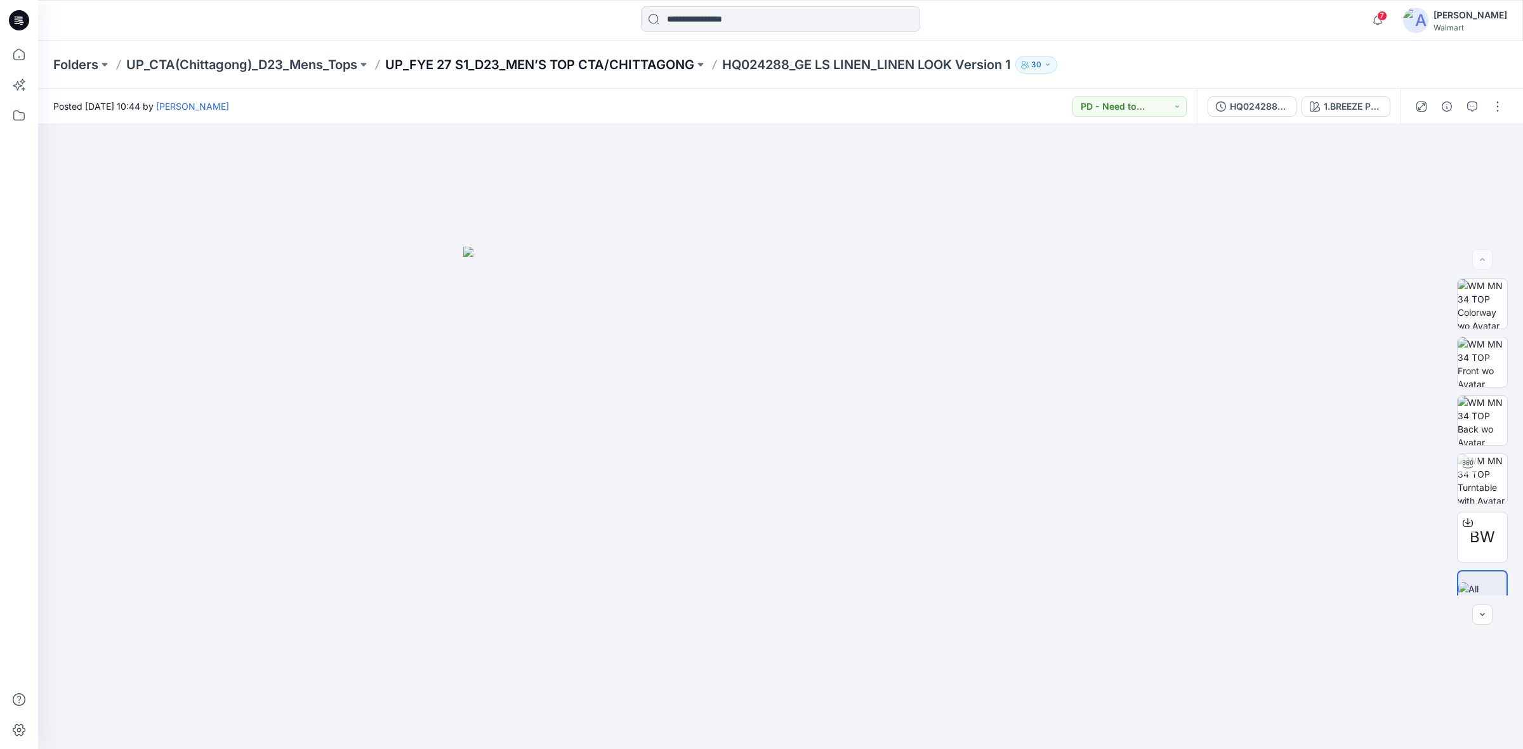
click at [532, 64] on p "UP_FYE 27 S1_D23_MEN’S TOP CTA/CHITTAGONG" at bounding box center [539, 65] width 309 height 18
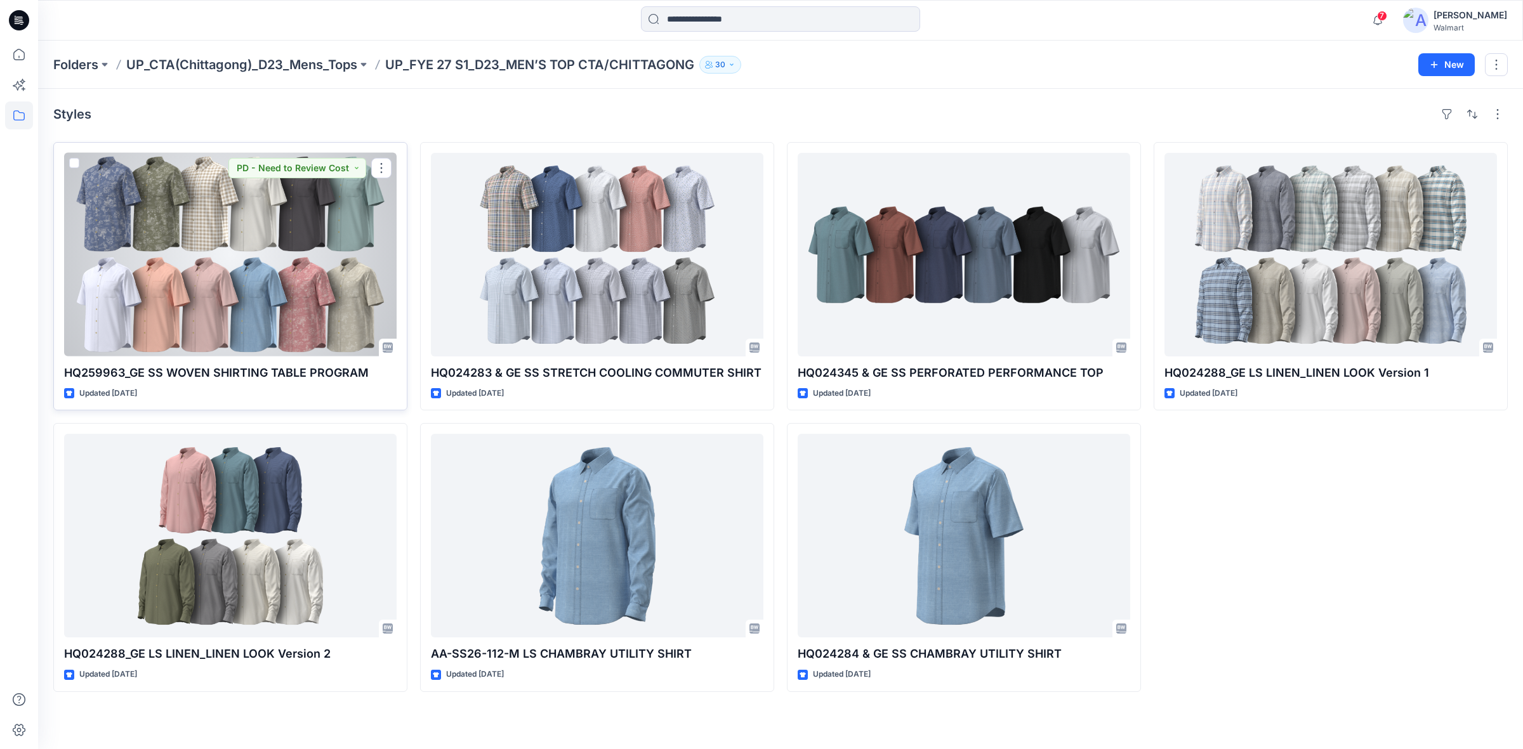
click at [263, 292] on div at bounding box center [230, 255] width 332 height 204
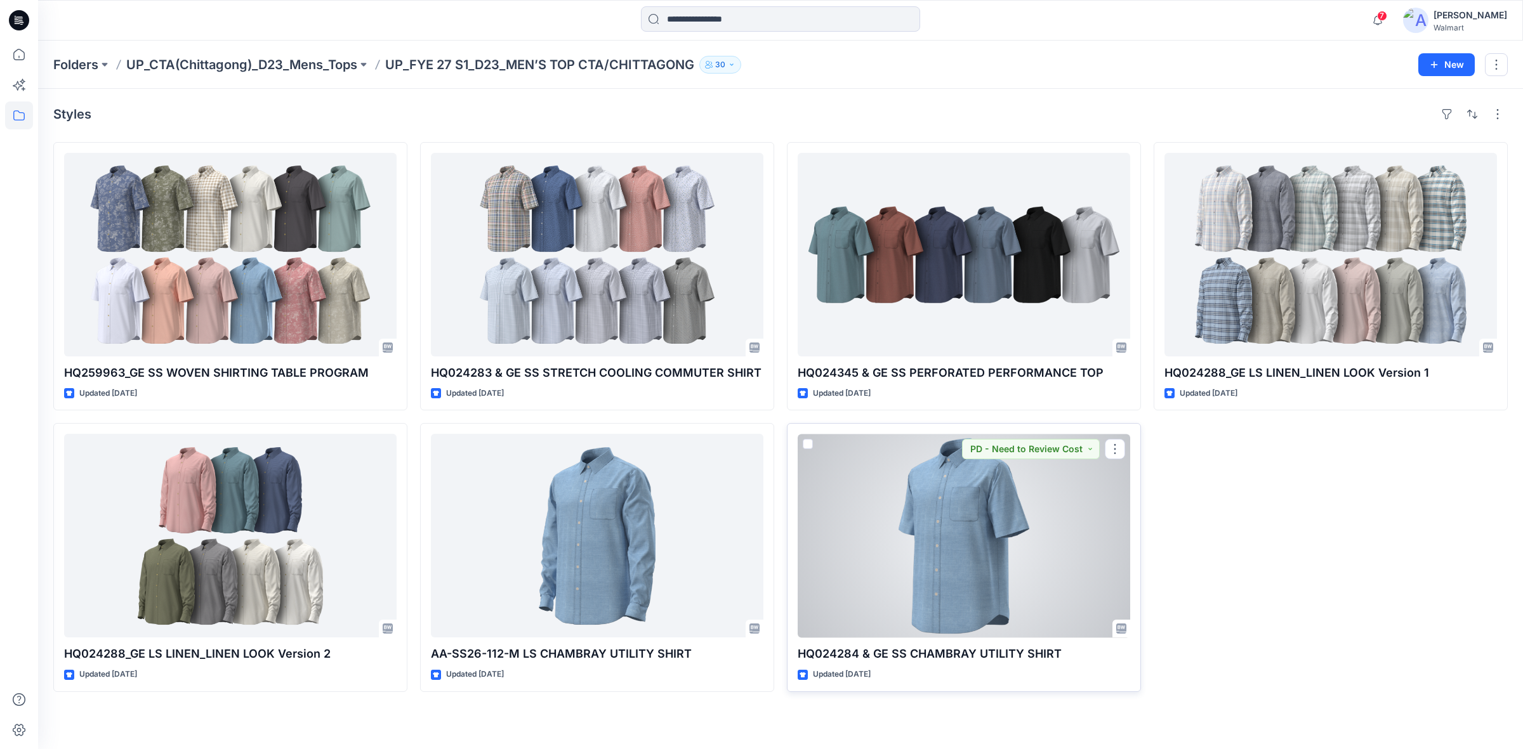
click at [990, 540] on div at bounding box center [963, 536] width 332 height 204
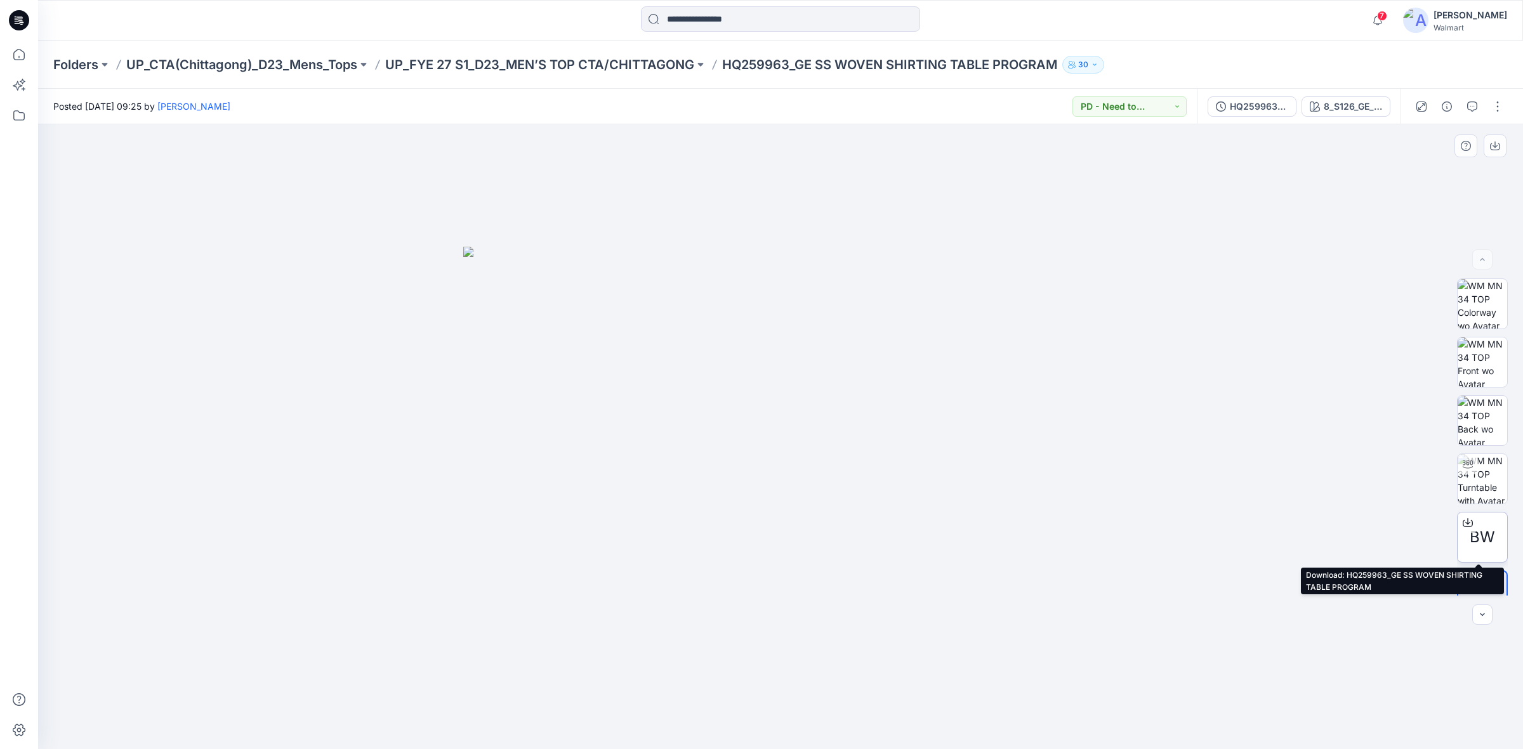
click at [1486, 530] on span "BW" at bounding box center [1481, 537] width 25 height 23
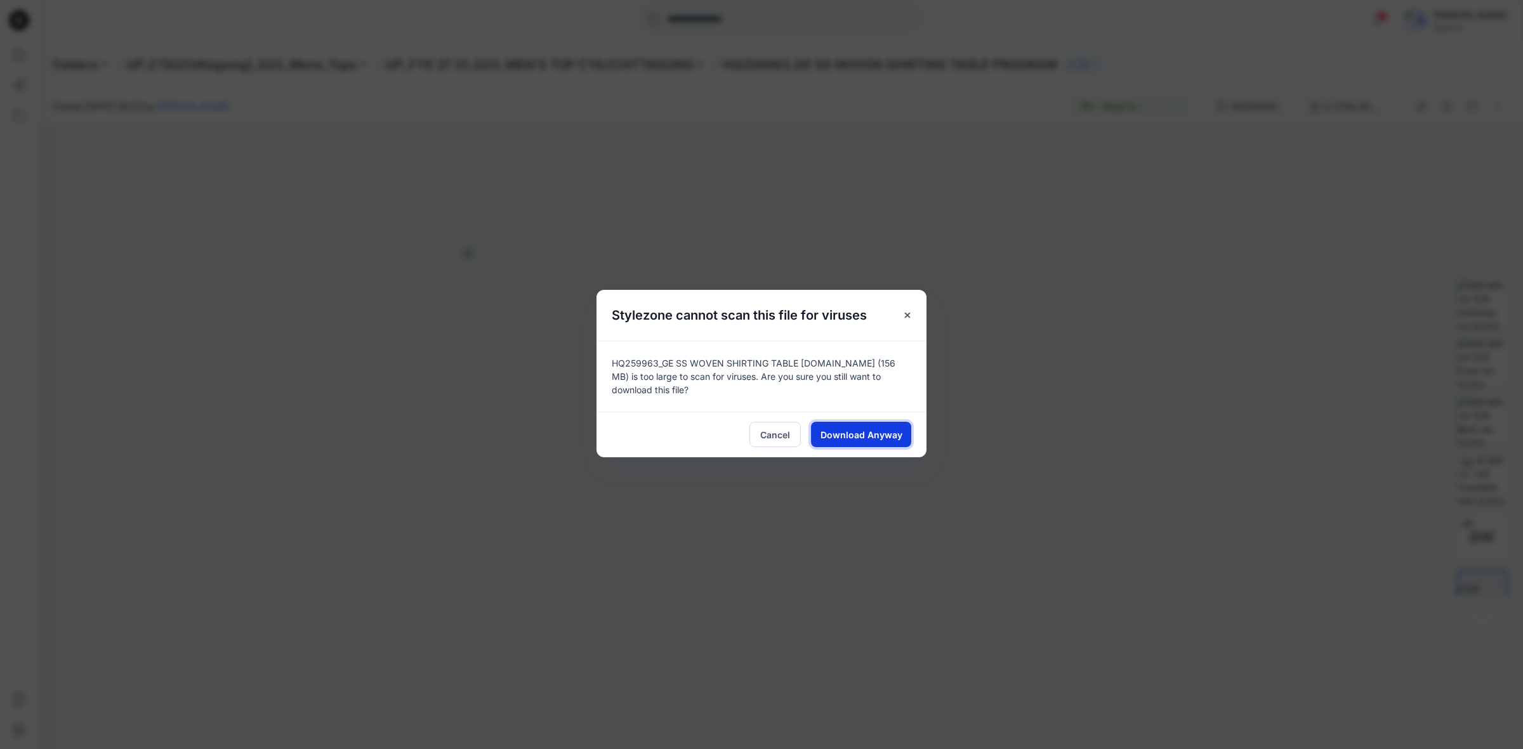
click at [877, 433] on span "Download Anyway" at bounding box center [861, 434] width 82 height 13
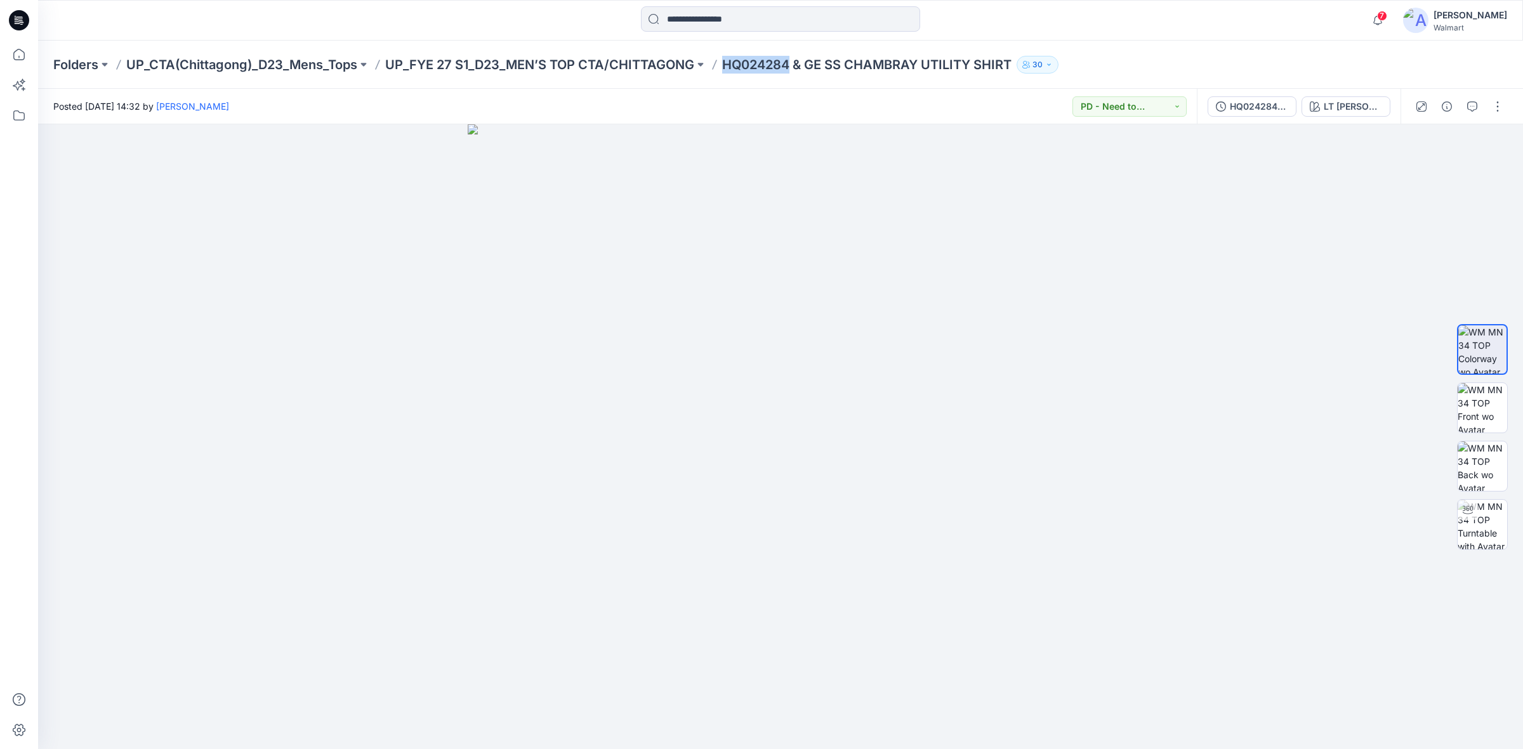
drag, startPoint x: 724, startPoint y: 70, endPoint x: 791, endPoint y: 73, distance: 66.7
click at [791, 73] on div "Folders UP_CTA(Chittagong)_D23_Mens_Tops UP_FYE 27 S1_D23_MEN’S TOP CTA/CHITTAG…" at bounding box center [730, 65] width 1355 height 18
click at [1117, 56] on div "Folders UP_CTA(Chittagong)_D23_Mens_Tops UP_FYE 27 S1_D23_MEN’S TOP CTA/CHITTAG…" at bounding box center [730, 65] width 1355 height 18
